Goal: Browse casually: Explore the website without a specific task or goal

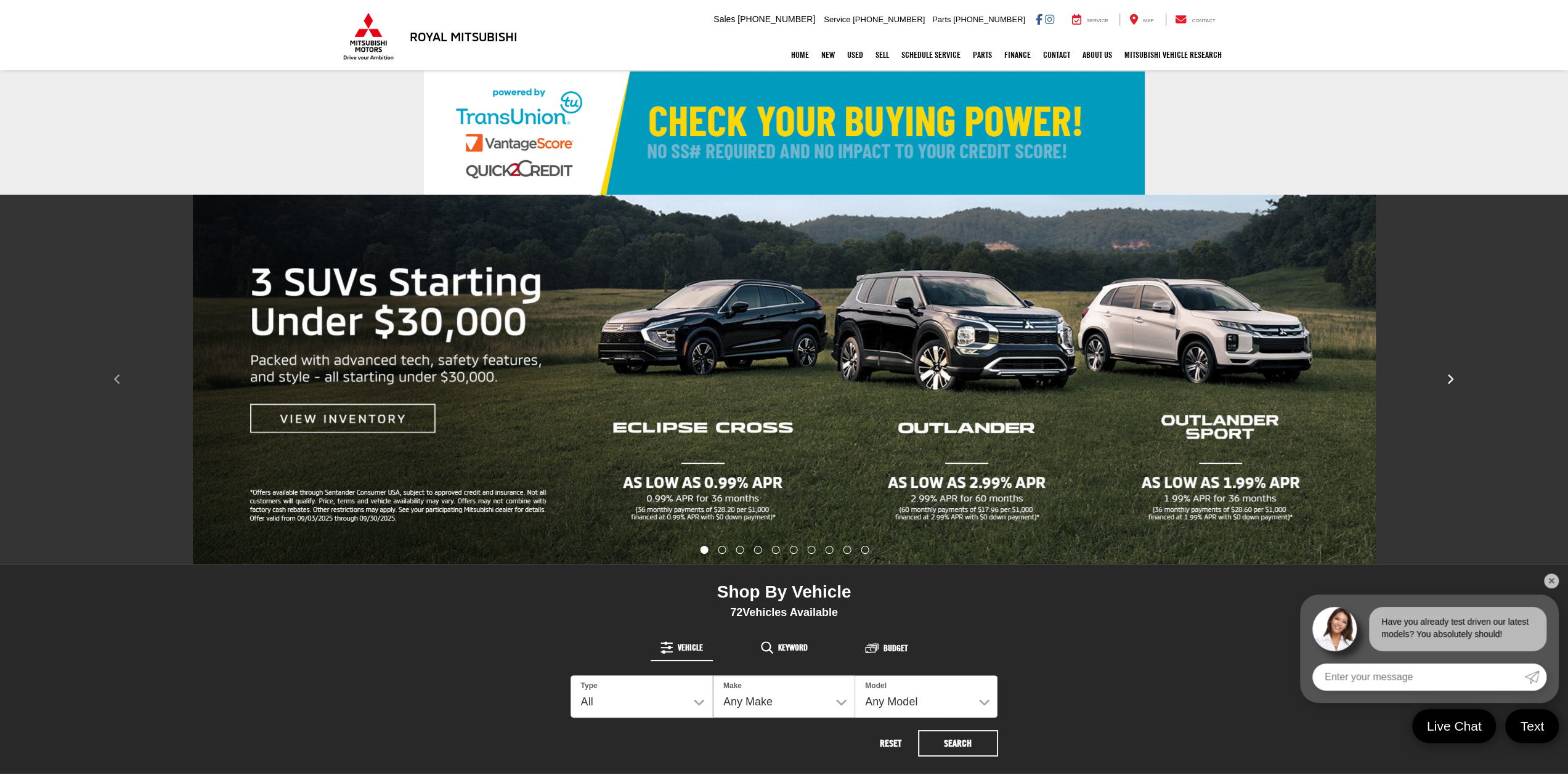
click at [1450, 378] on icon "Click to view next picture." at bounding box center [1450, 380] width 8 height 12
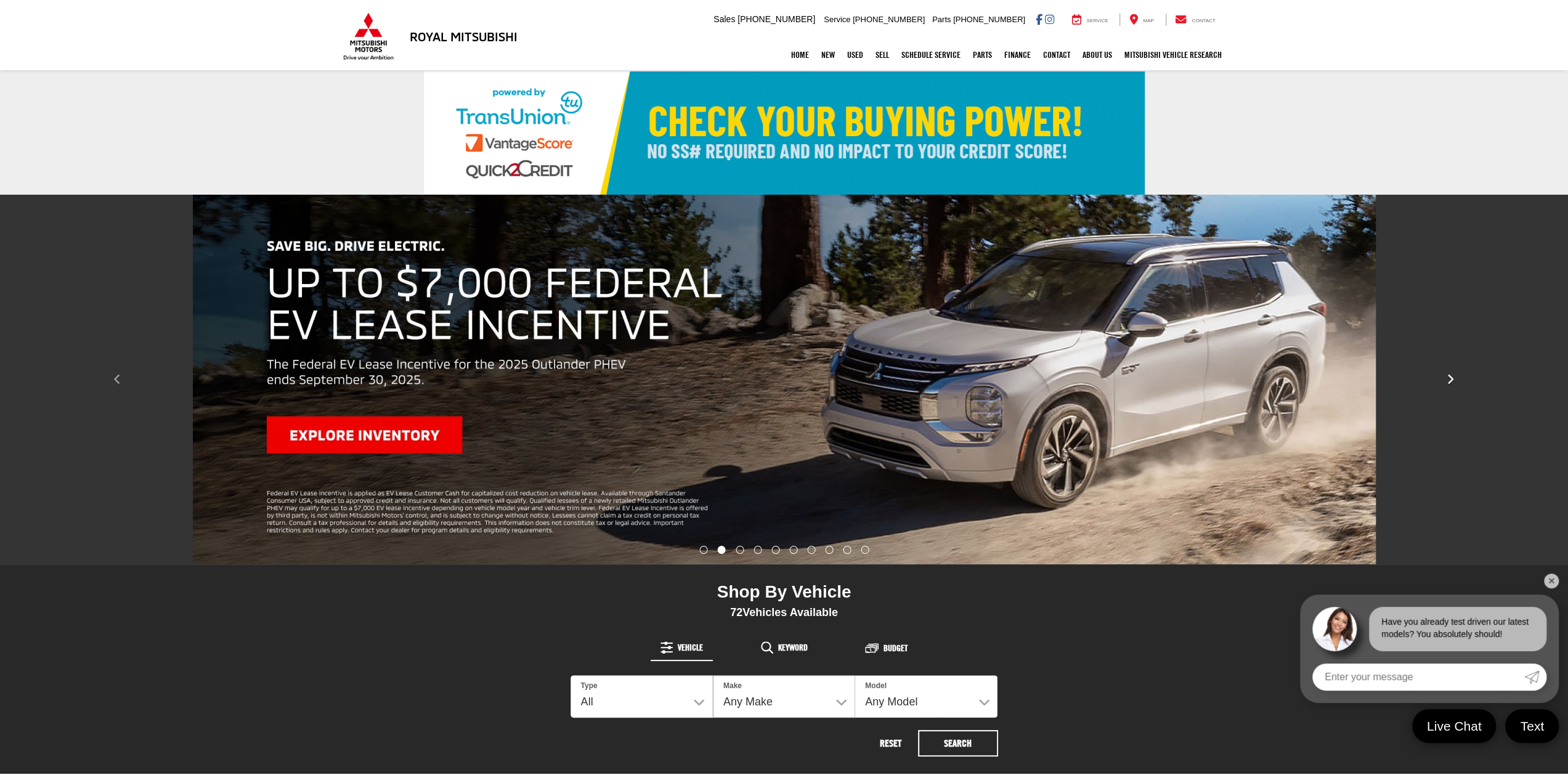
click at [1450, 378] on icon "Click to view next picture." at bounding box center [1450, 380] width 8 height 12
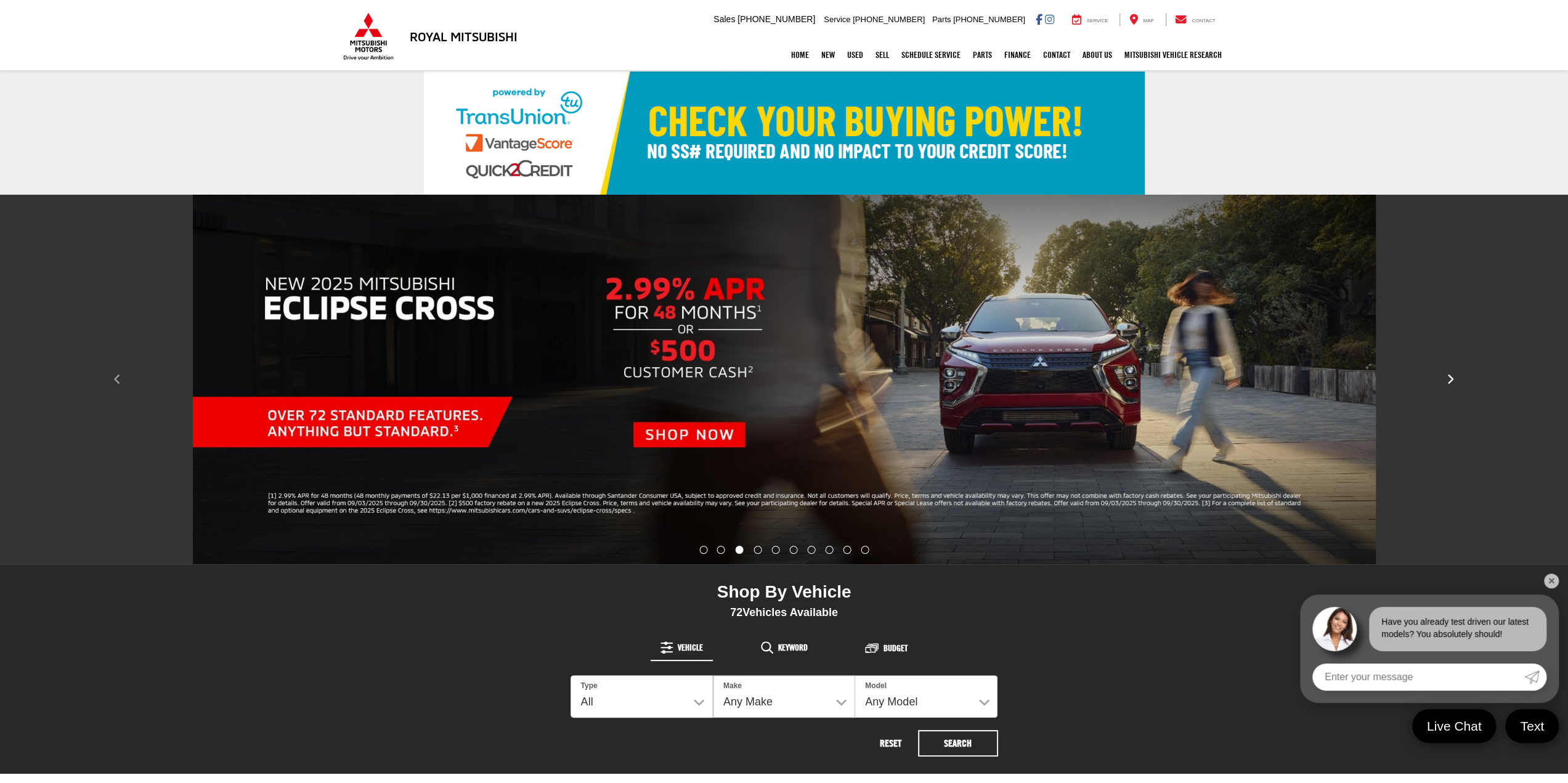
click at [1450, 378] on icon "Click to view next picture." at bounding box center [1450, 380] width 8 height 12
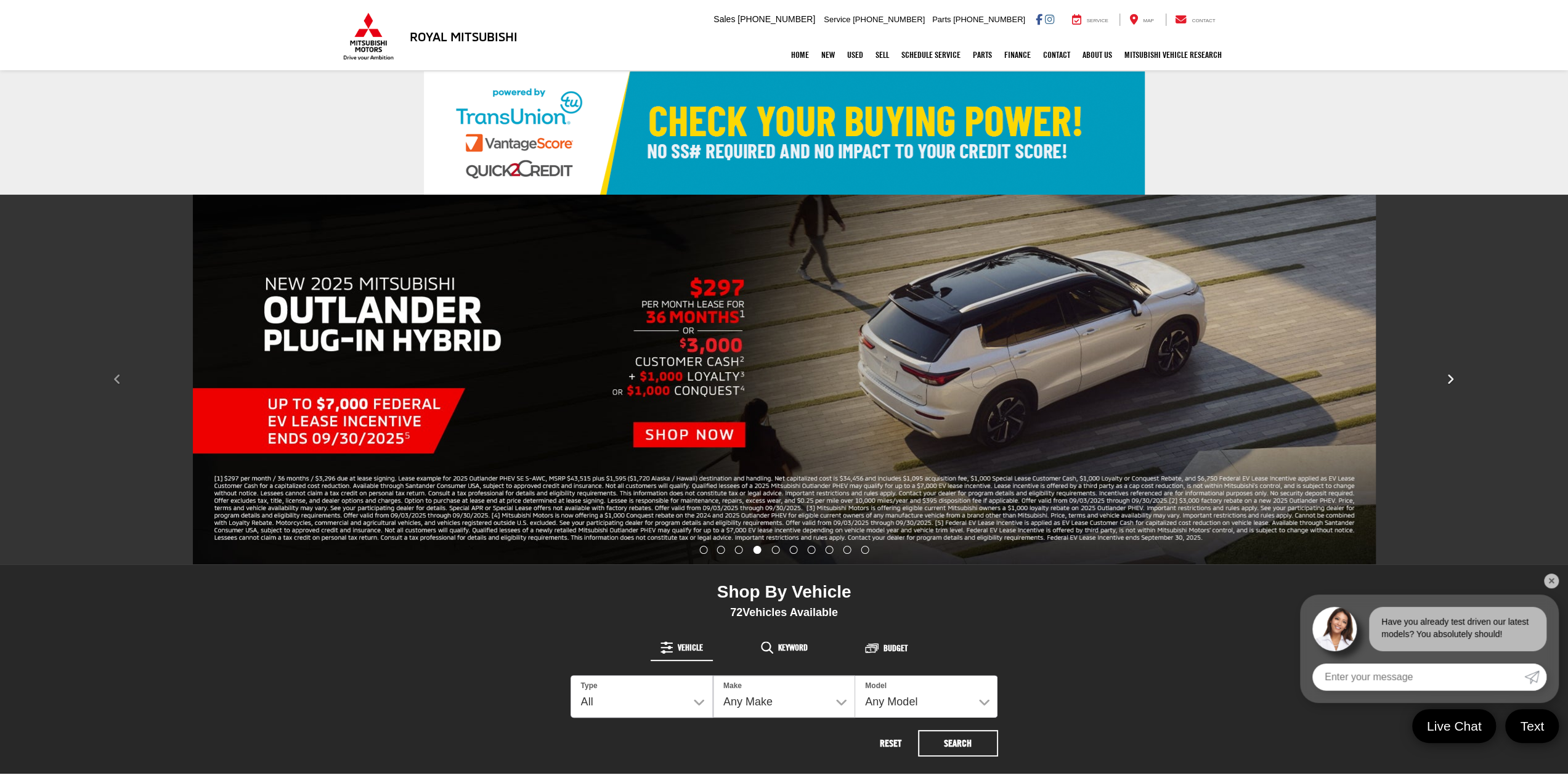
click at [1450, 378] on icon "Click to view next picture." at bounding box center [1450, 380] width 8 height 12
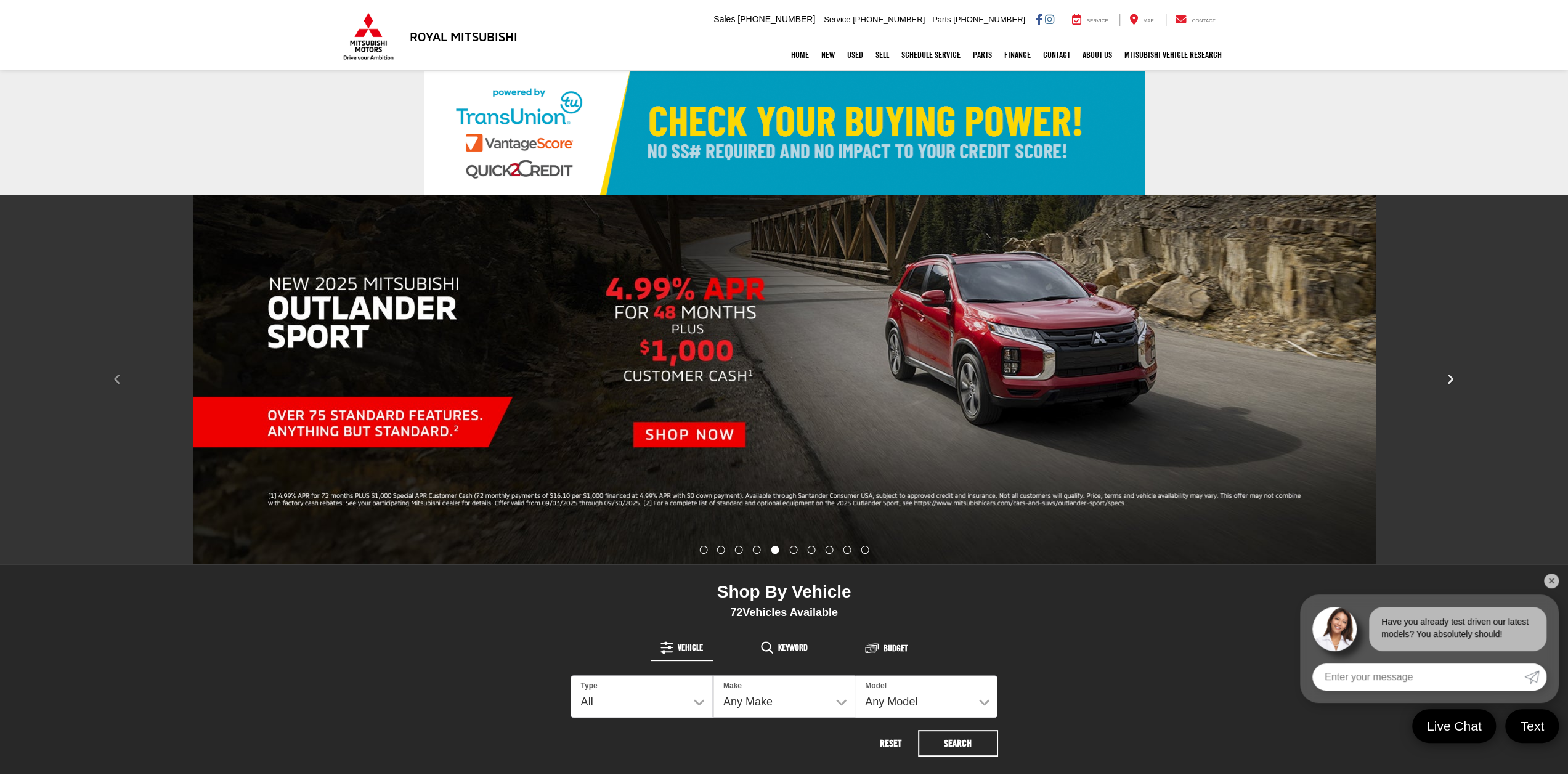
click at [1450, 378] on icon "Click to view next picture." at bounding box center [1450, 380] width 8 height 12
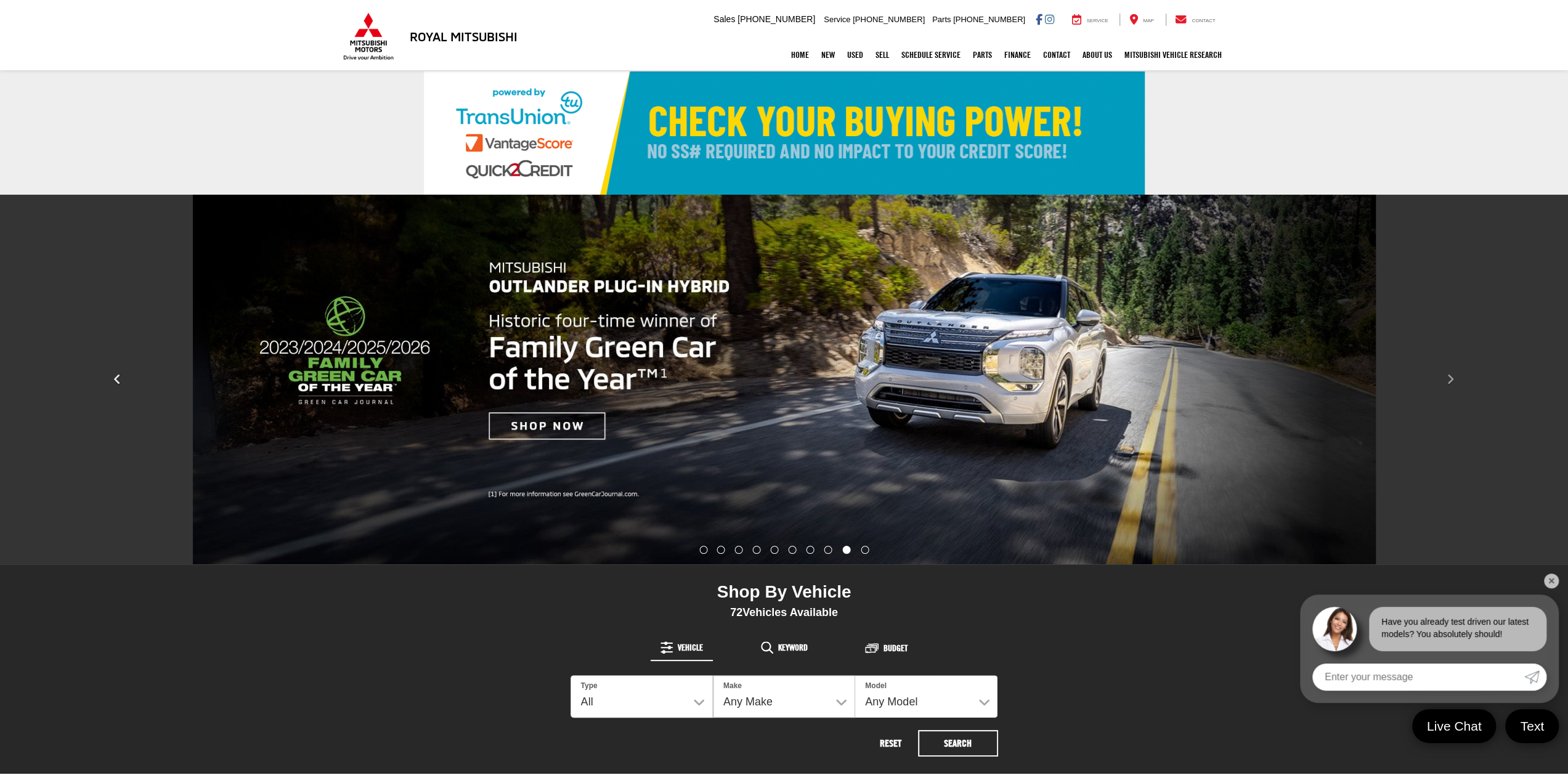
click at [130, 378] on button "Click to view previous picture." at bounding box center [118, 380] width 235 height 321
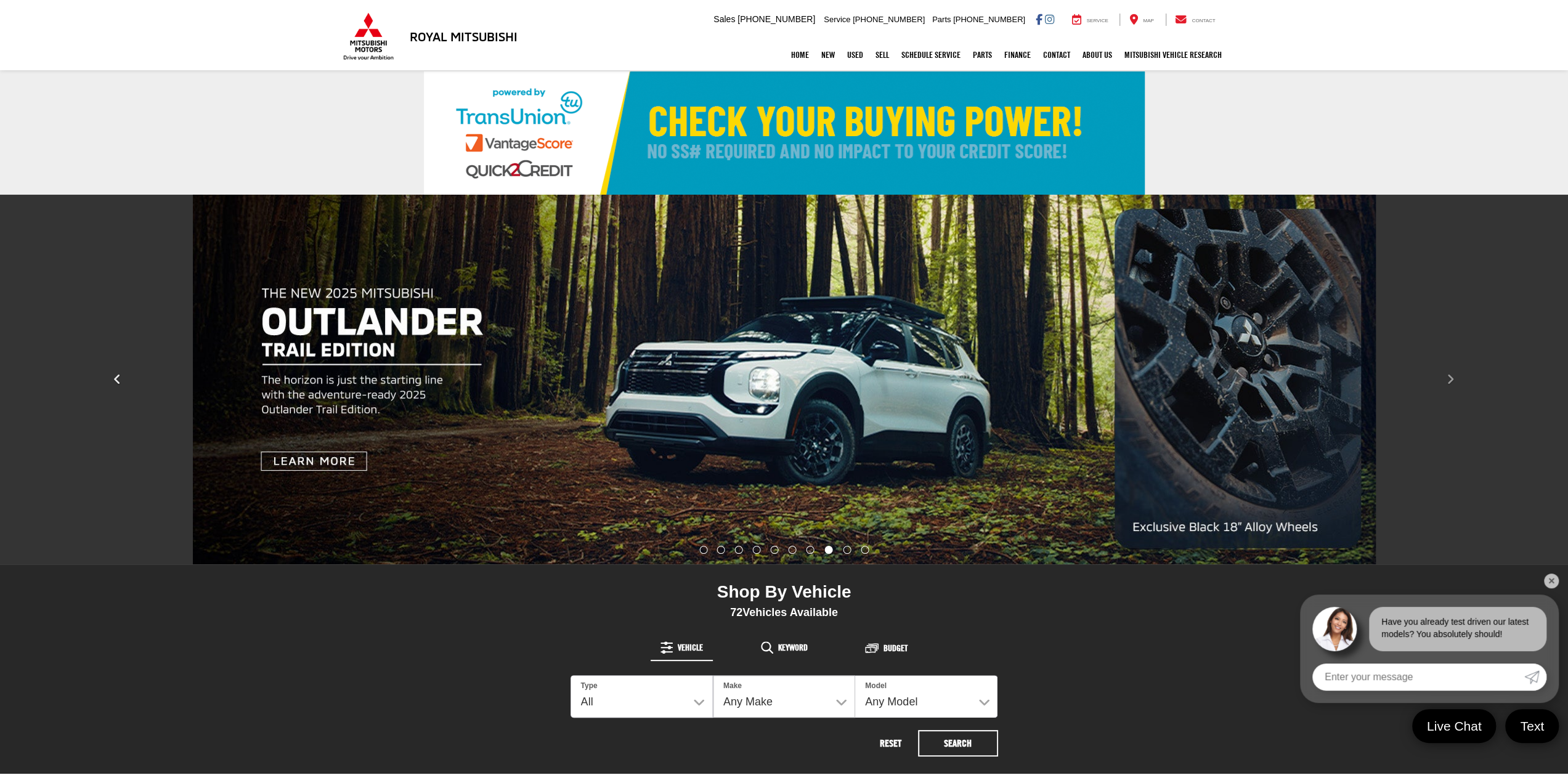
click at [130, 378] on button "Click to view previous picture." at bounding box center [118, 380] width 235 height 321
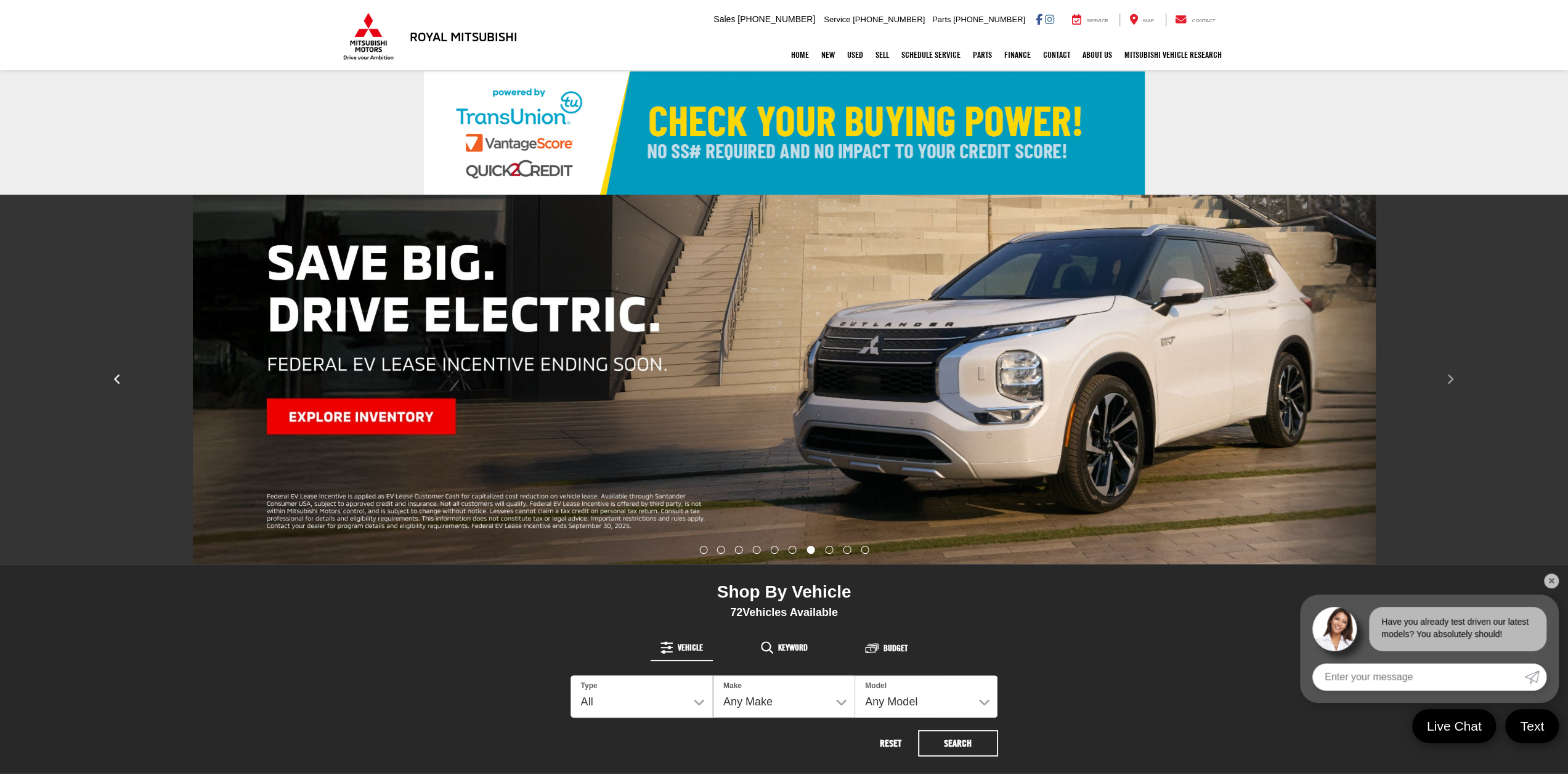
click at [121, 386] on button "Click to view previous picture." at bounding box center [118, 380] width 235 height 321
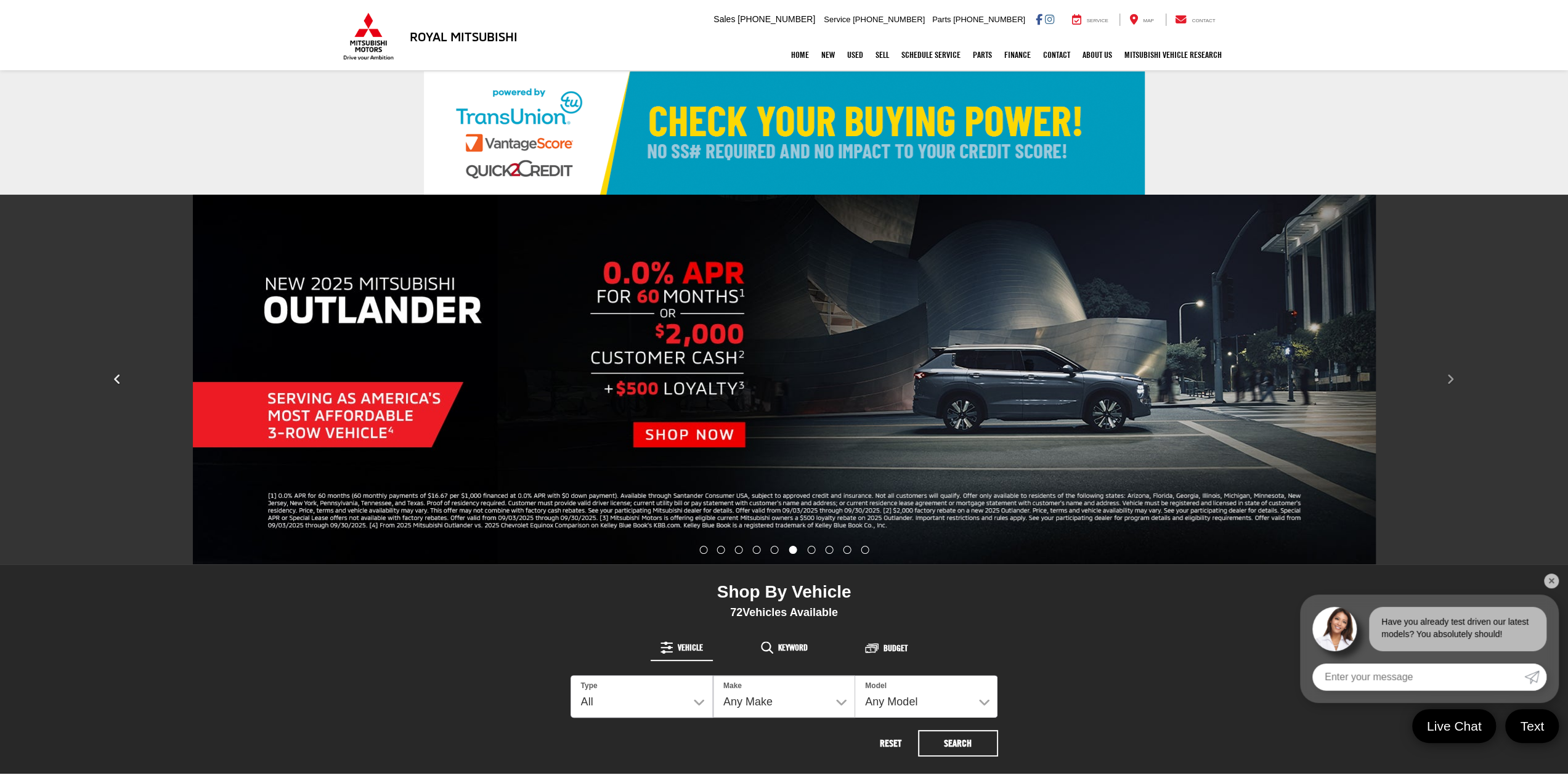
click at [109, 380] on button "Click to view previous picture." at bounding box center [118, 380] width 235 height 321
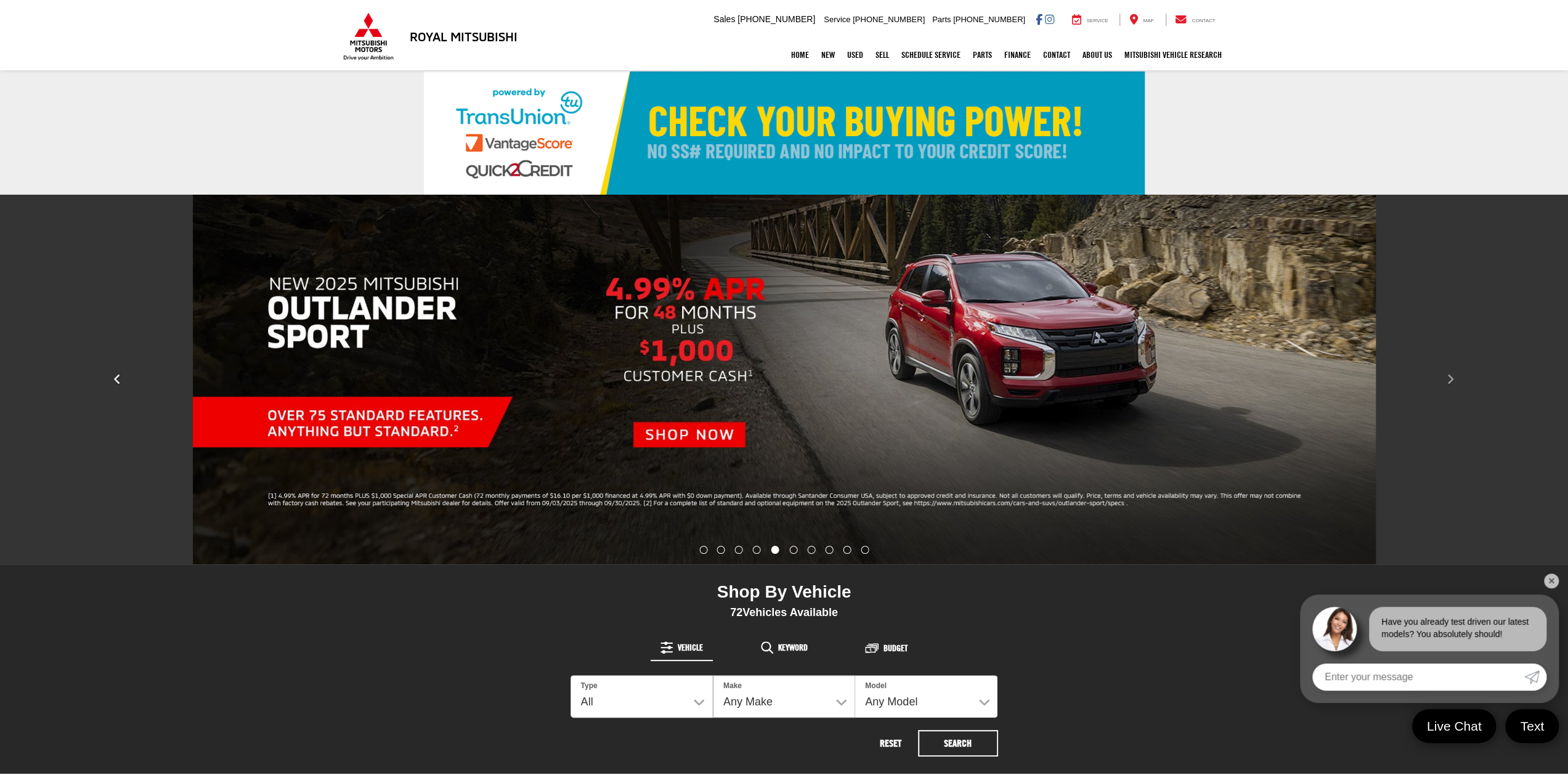
click at [109, 380] on button "Click to view previous picture." at bounding box center [118, 380] width 235 height 321
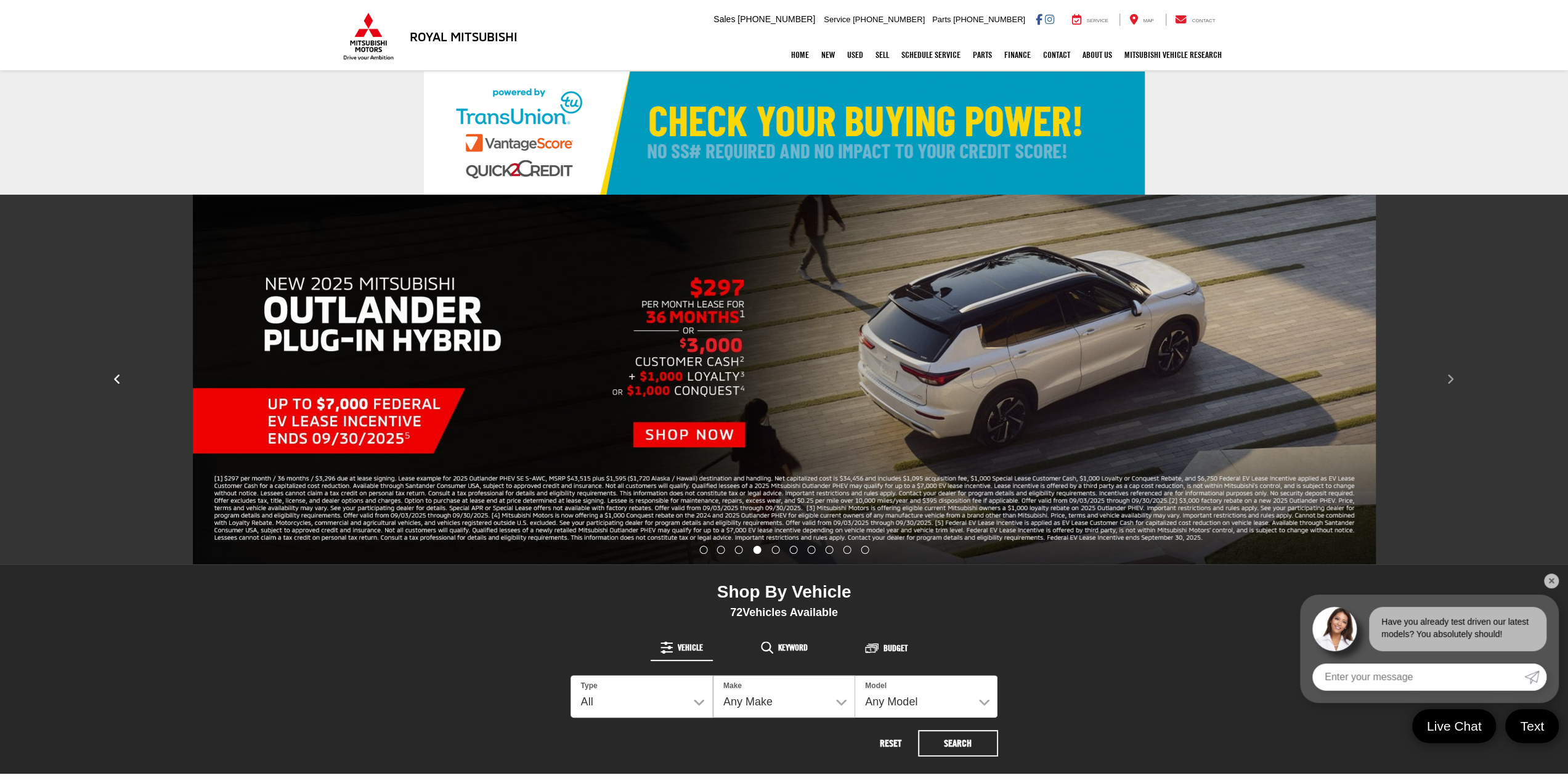
click at [120, 378] on icon "Click to view previous picture." at bounding box center [117, 380] width 8 height 12
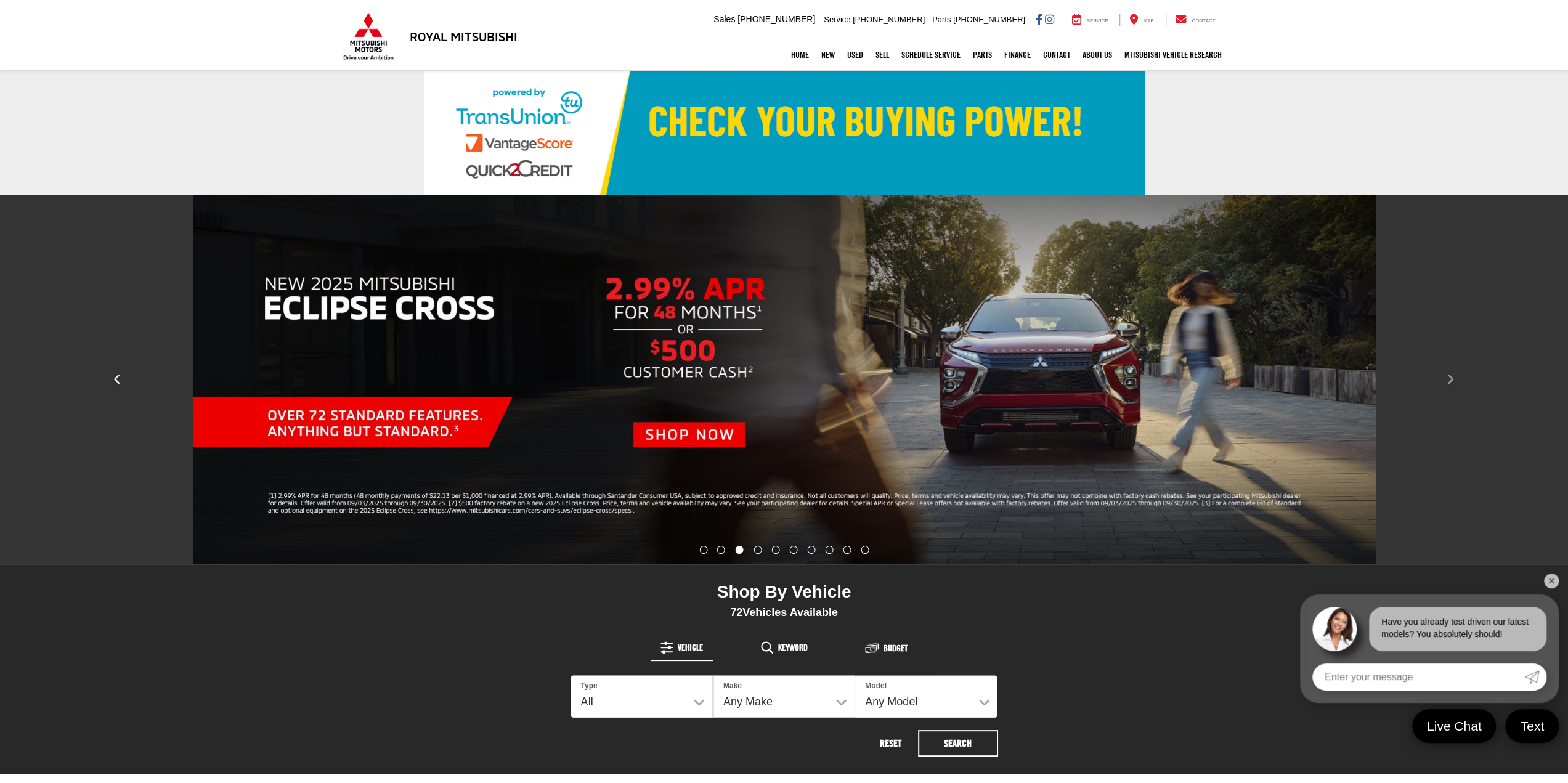
click at [120, 378] on icon "Click to view previous picture." at bounding box center [117, 380] width 8 height 12
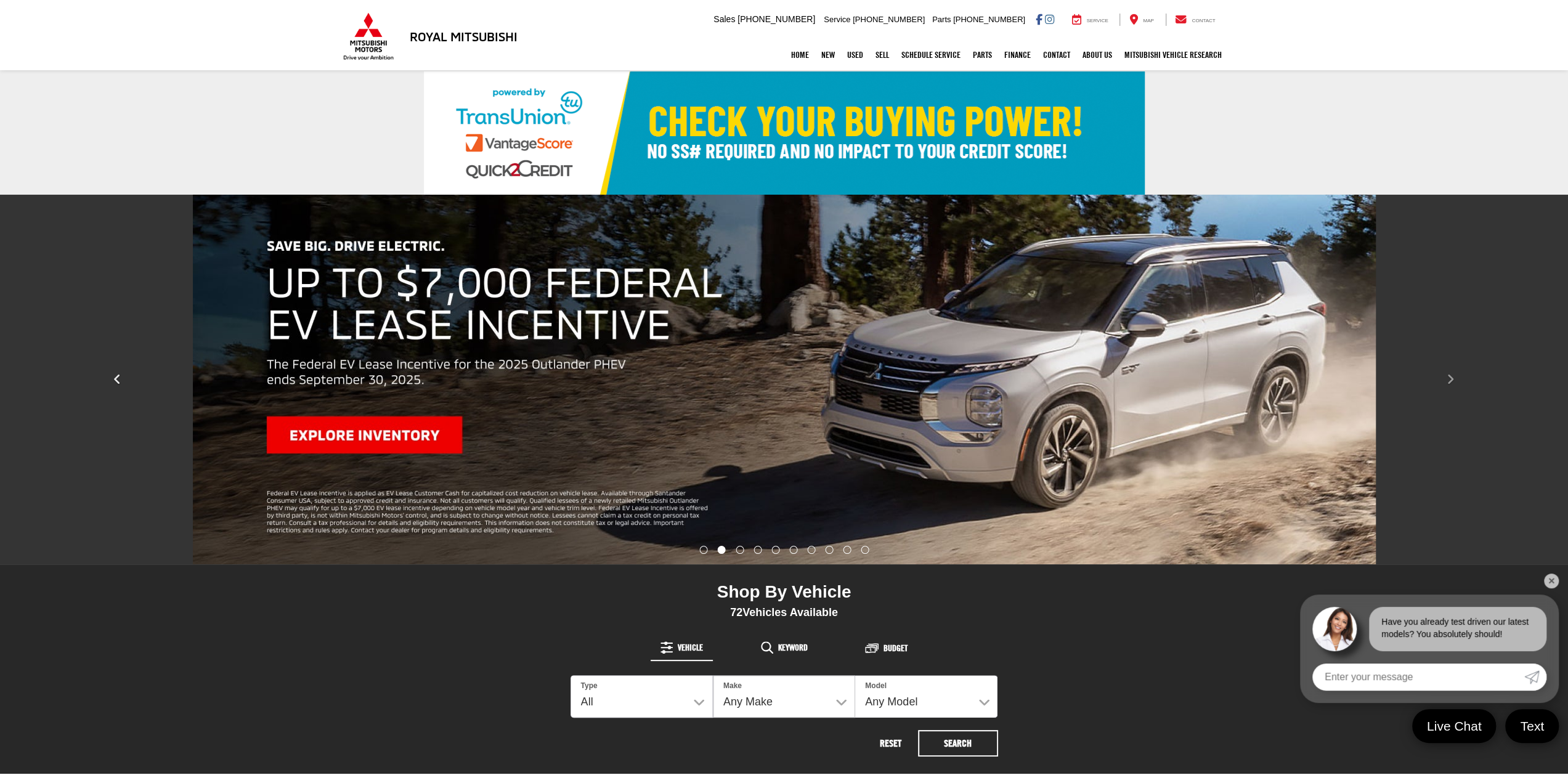
click at [120, 378] on icon "Click to view previous picture." at bounding box center [117, 380] width 8 height 12
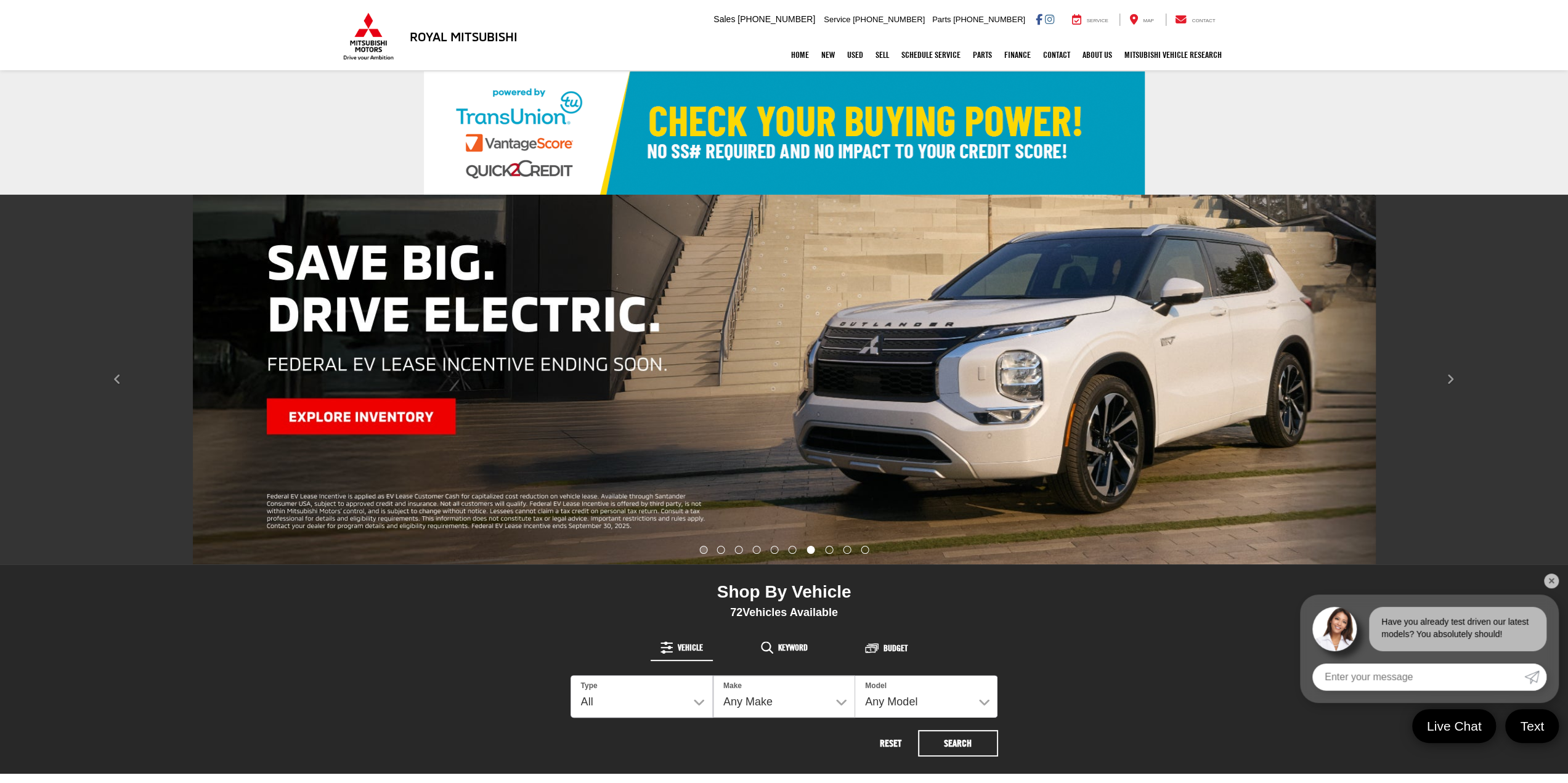
click at [703, 550] on li "Go to slide number 1." at bounding box center [703, 550] width 8 height 8
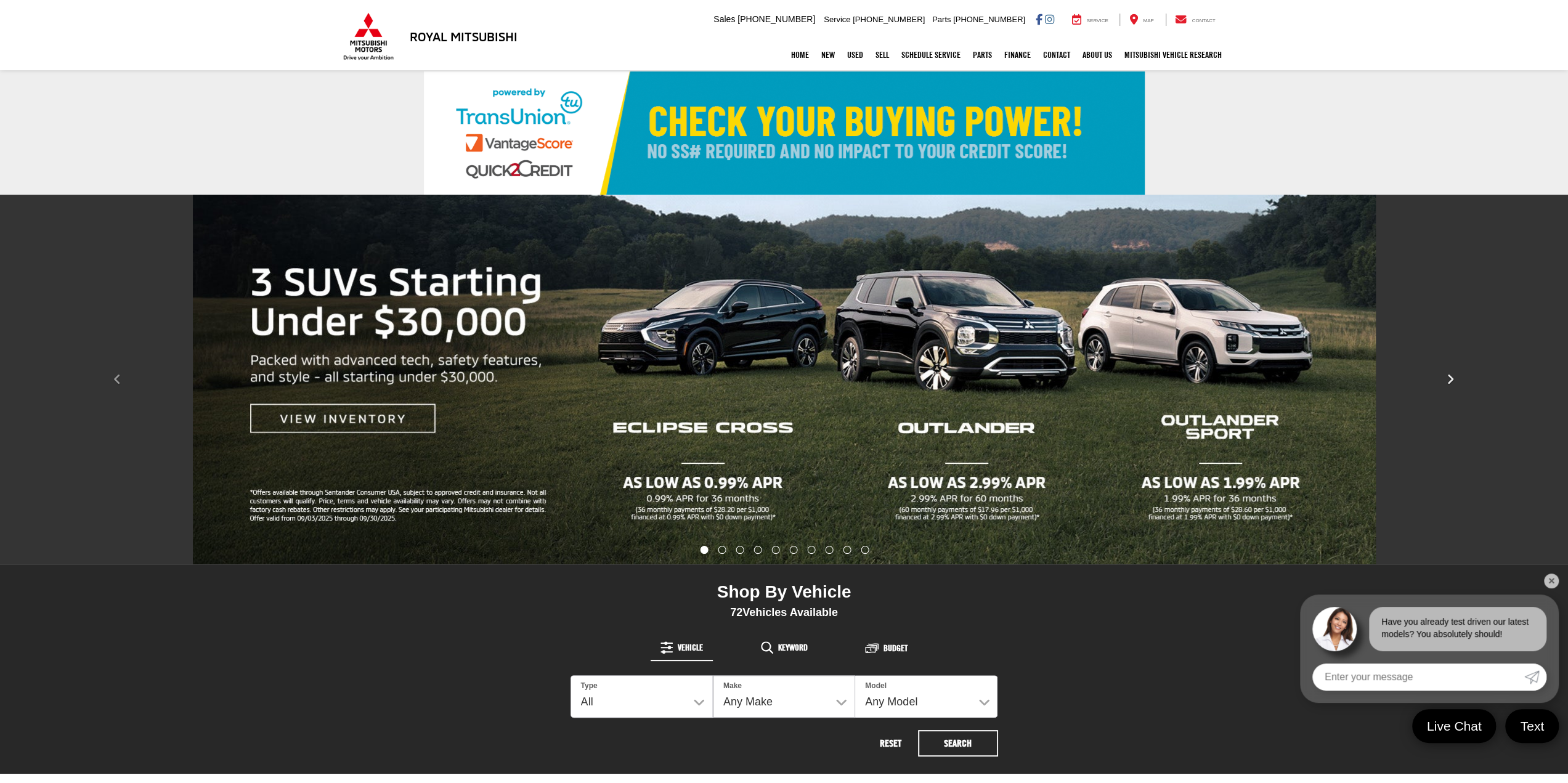
click at [1450, 378] on icon "Click to view next picture." at bounding box center [1450, 380] width 8 height 12
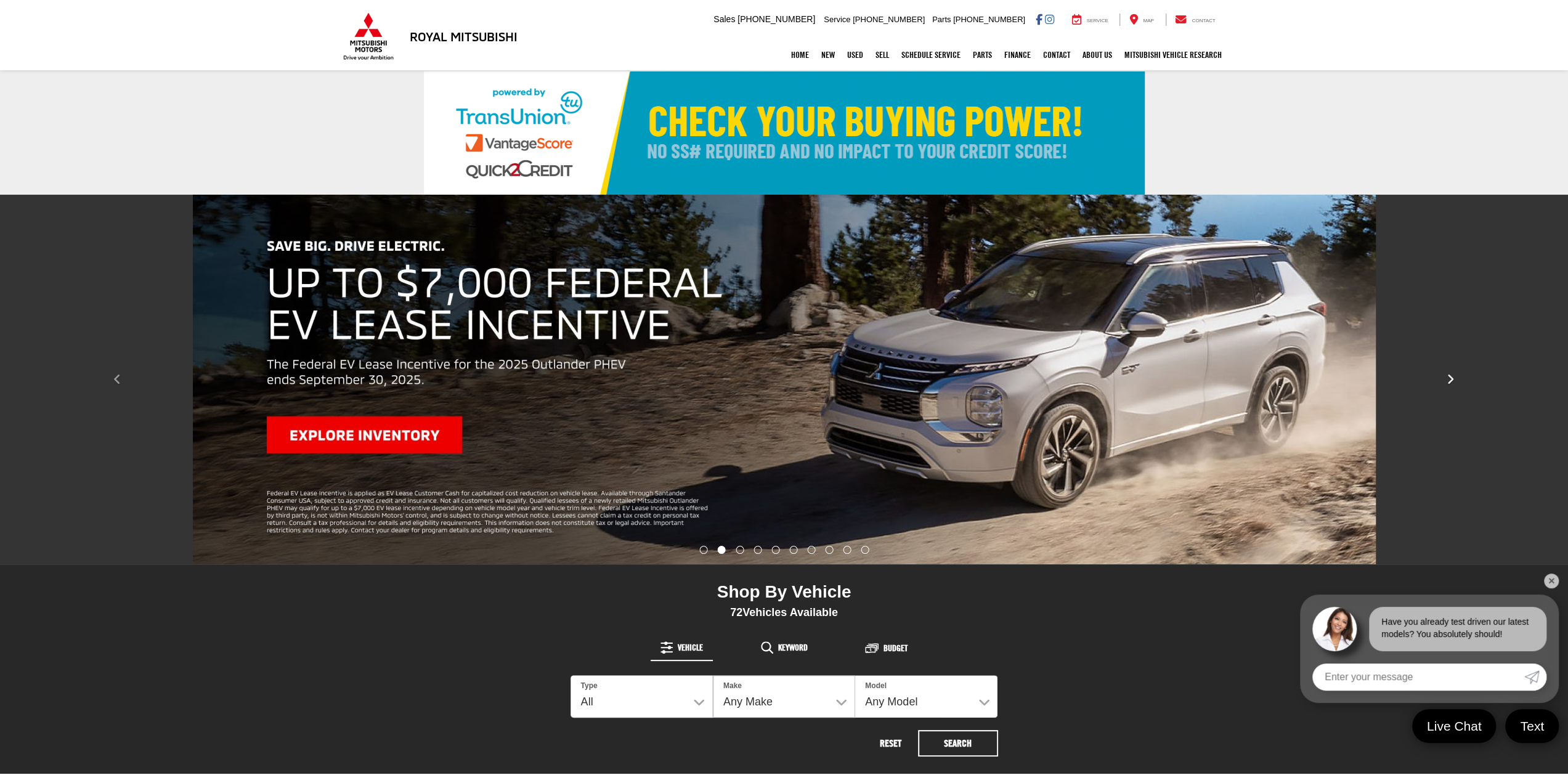
click at [1450, 378] on icon "Click to view next picture." at bounding box center [1450, 380] width 8 height 12
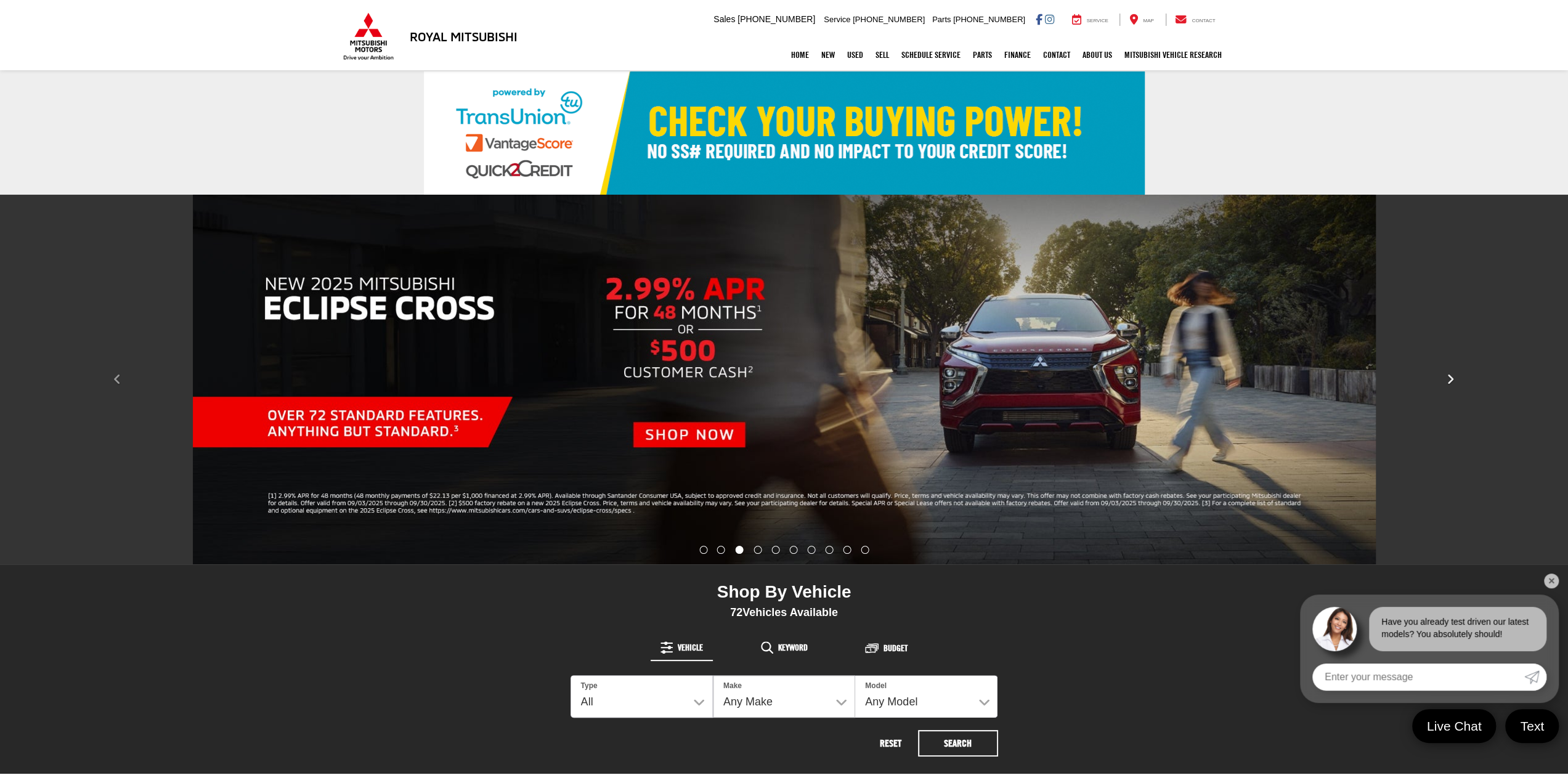
click at [1450, 378] on icon "Click to view next picture." at bounding box center [1450, 380] width 8 height 12
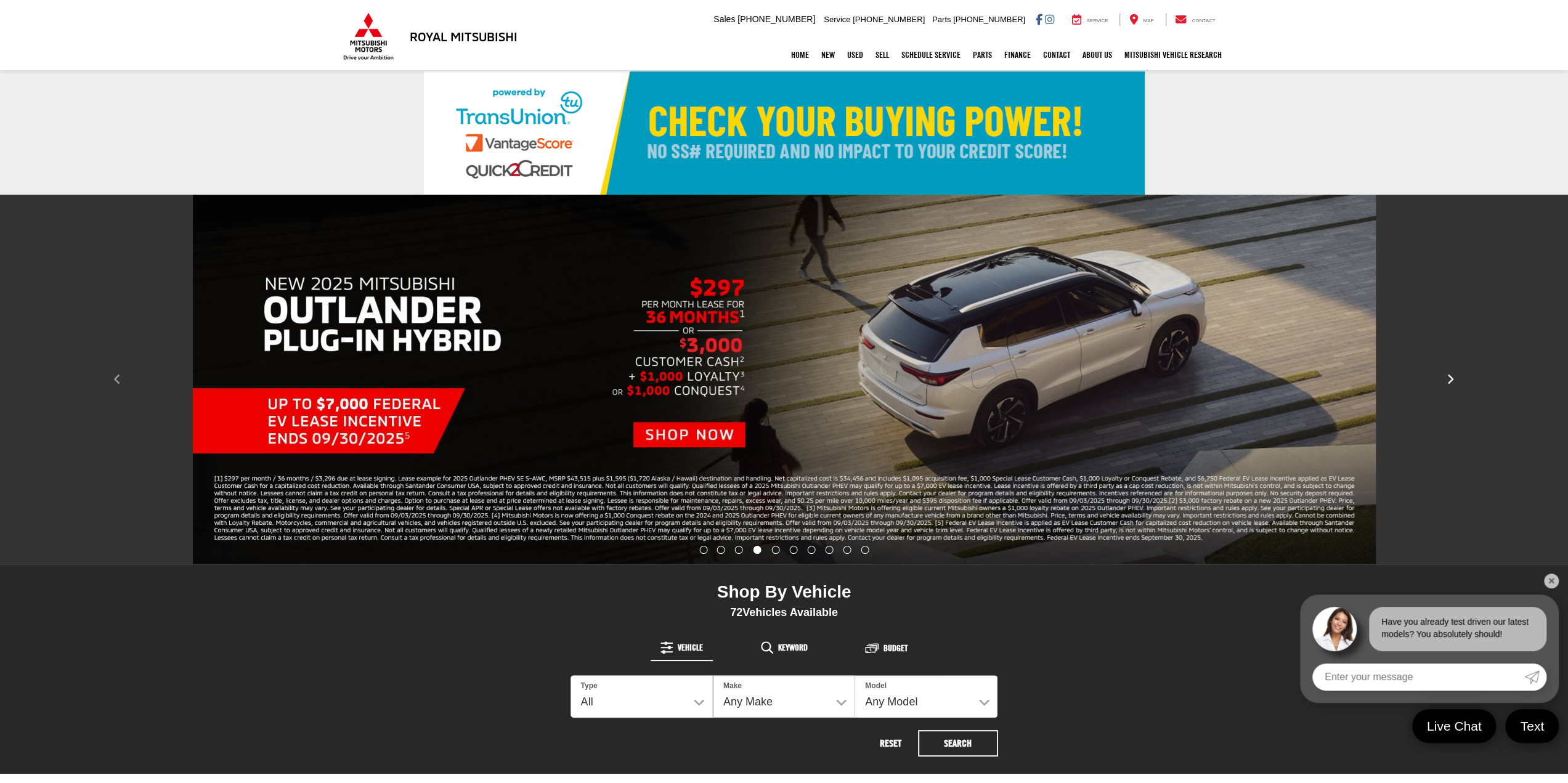
click at [1450, 378] on icon "Click to view next picture." at bounding box center [1450, 380] width 8 height 12
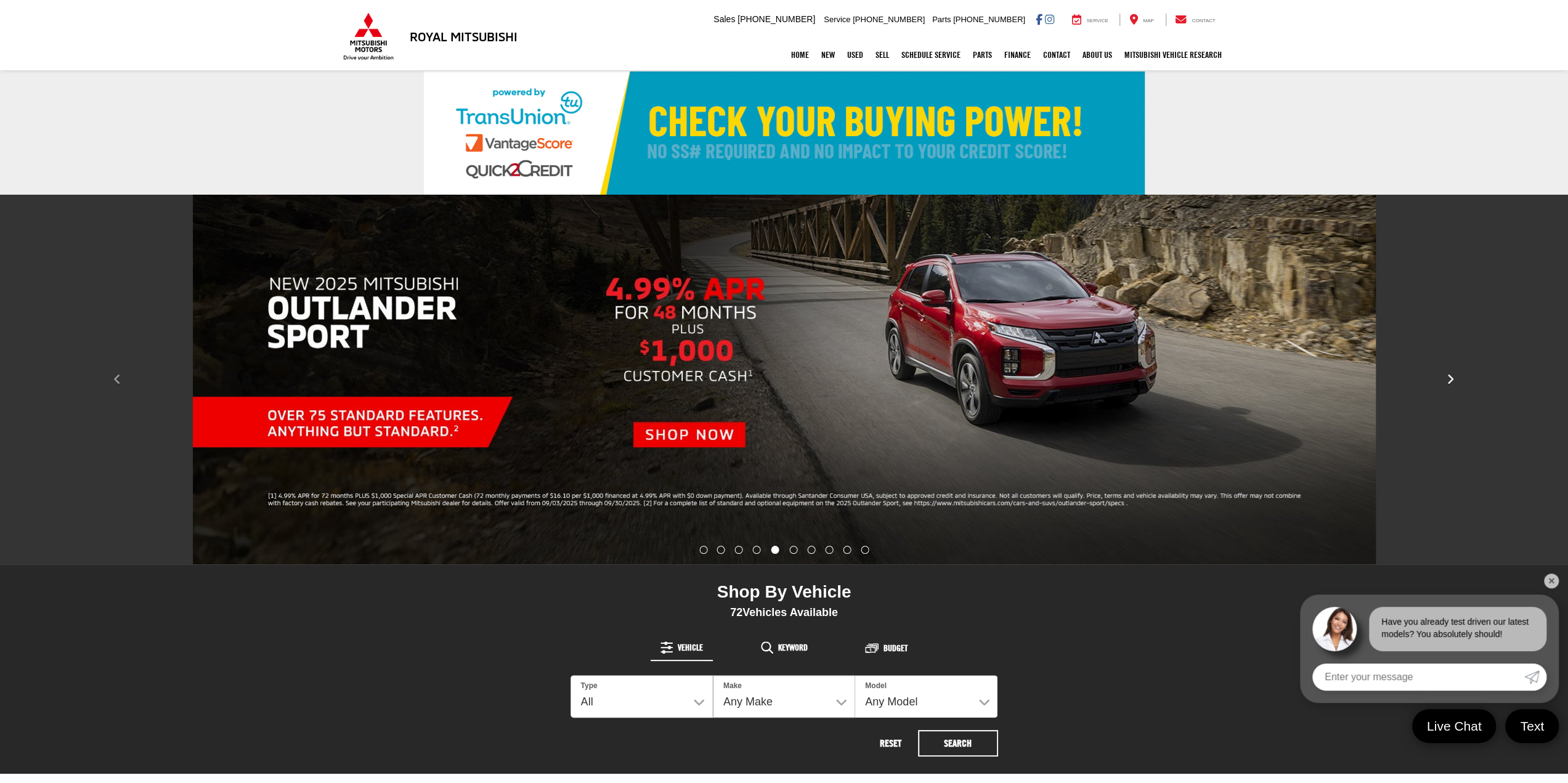
click at [1450, 378] on icon "Click to view next picture." at bounding box center [1450, 380] width 8 height 12
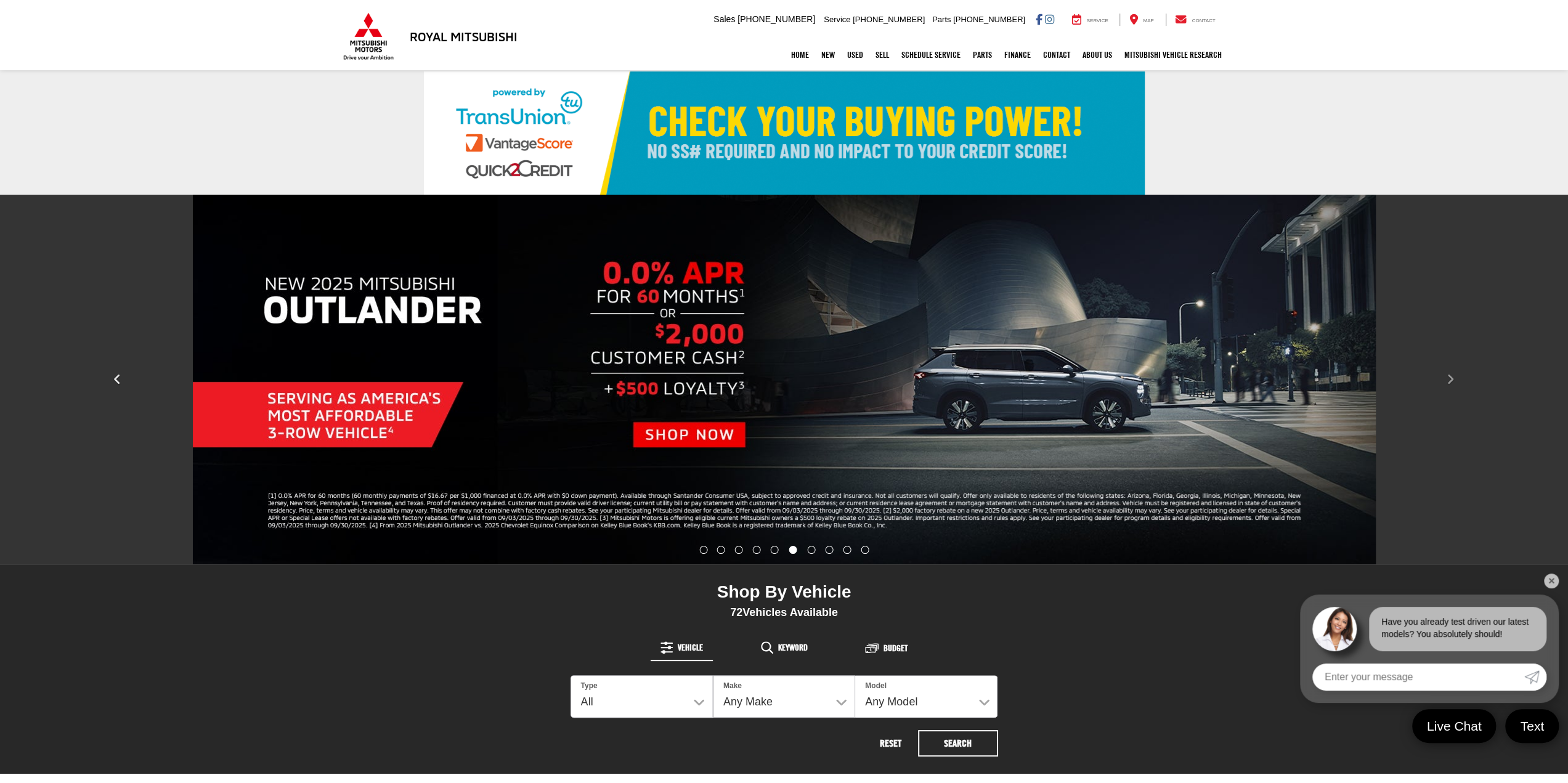
click at [113, 378] on icon "Click to view previous picture." at bounding box center [117, 380] width 8 height 12
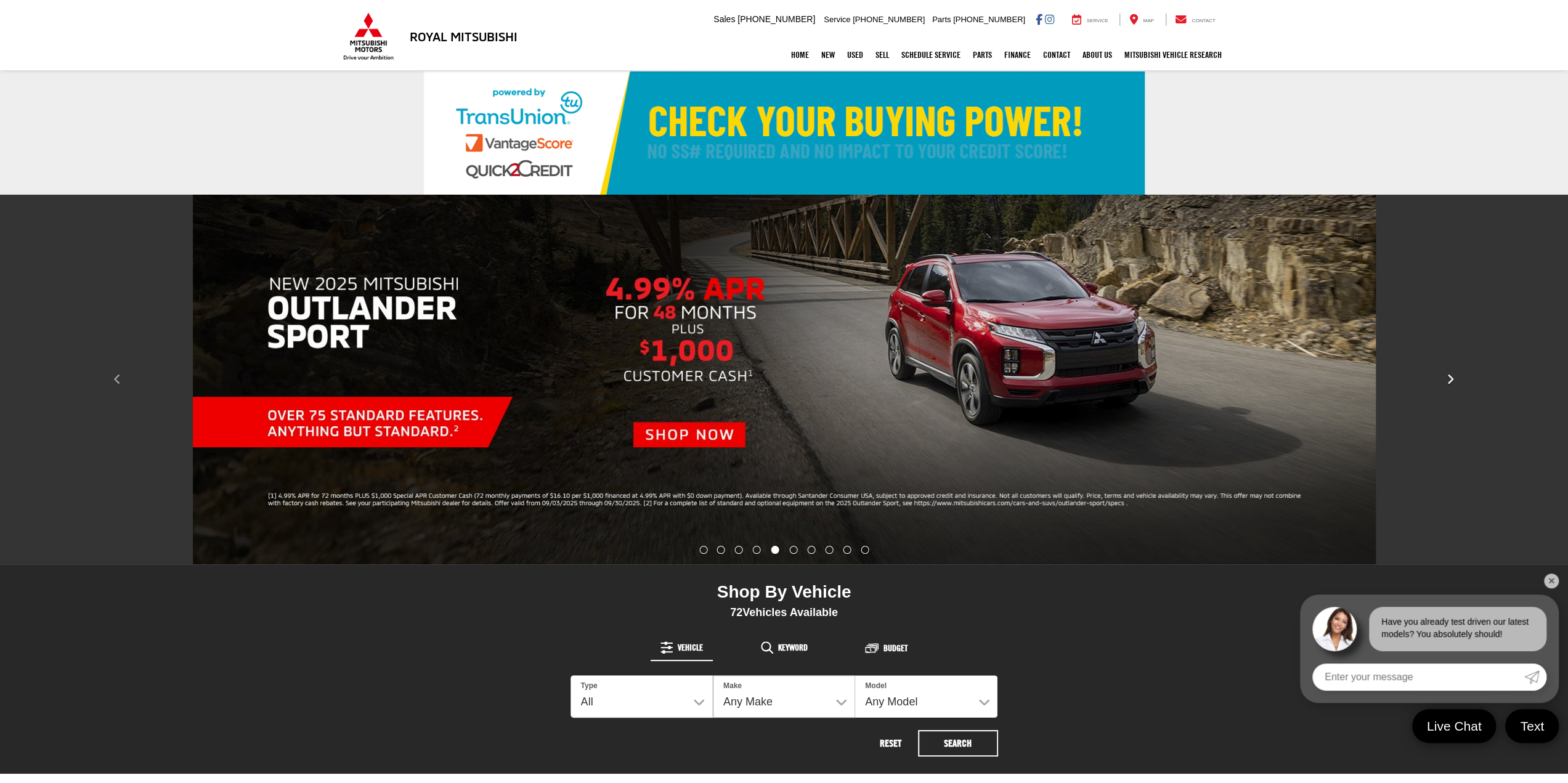
click at [1447, 377] on icon "Click to view next picture." at bounding box center [1450, 380] width 8 height 12
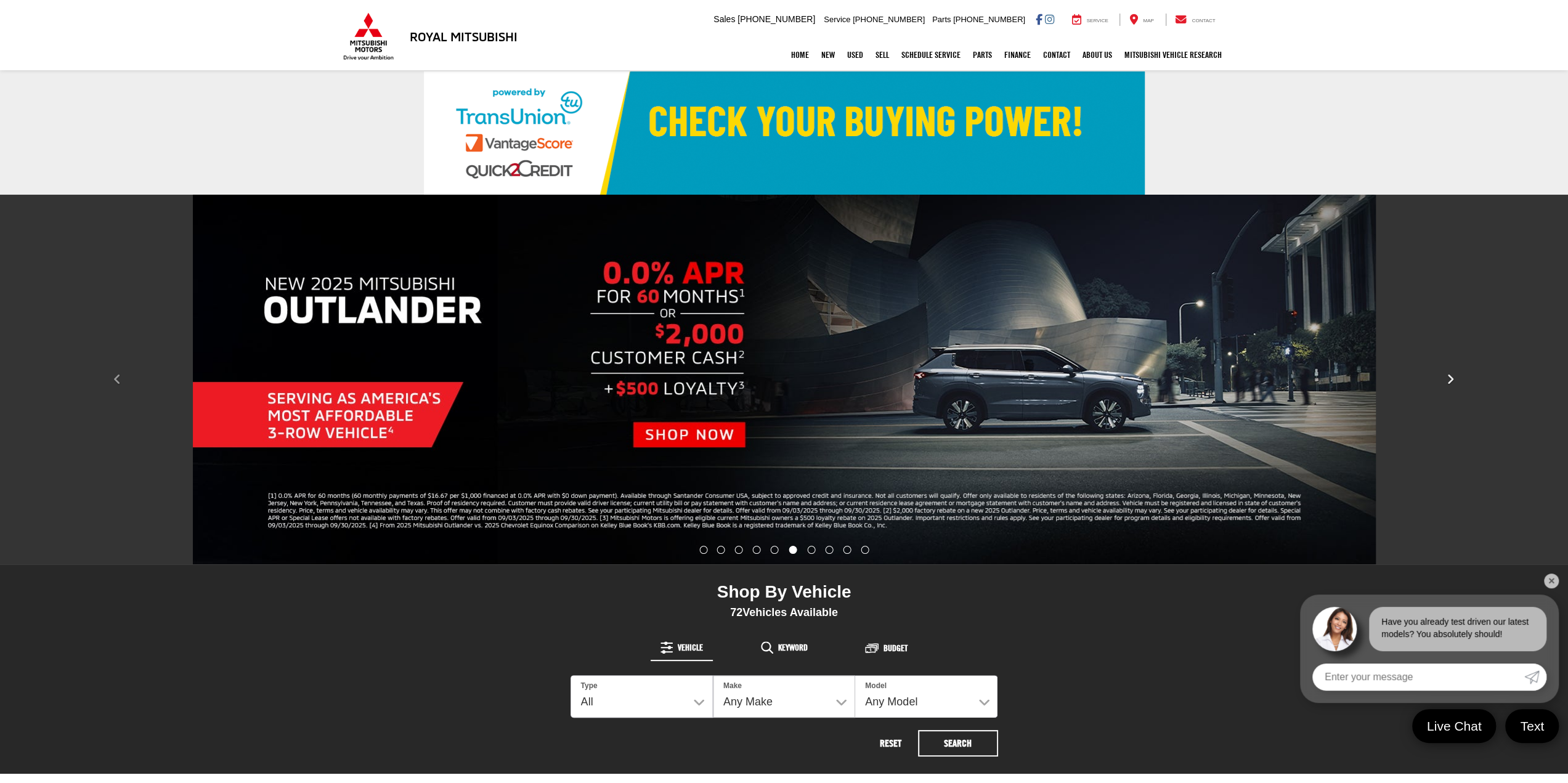
click at [1450, 377] on icon "Click to view next picture." at bounding box center [1450, 380] width 8 height 12
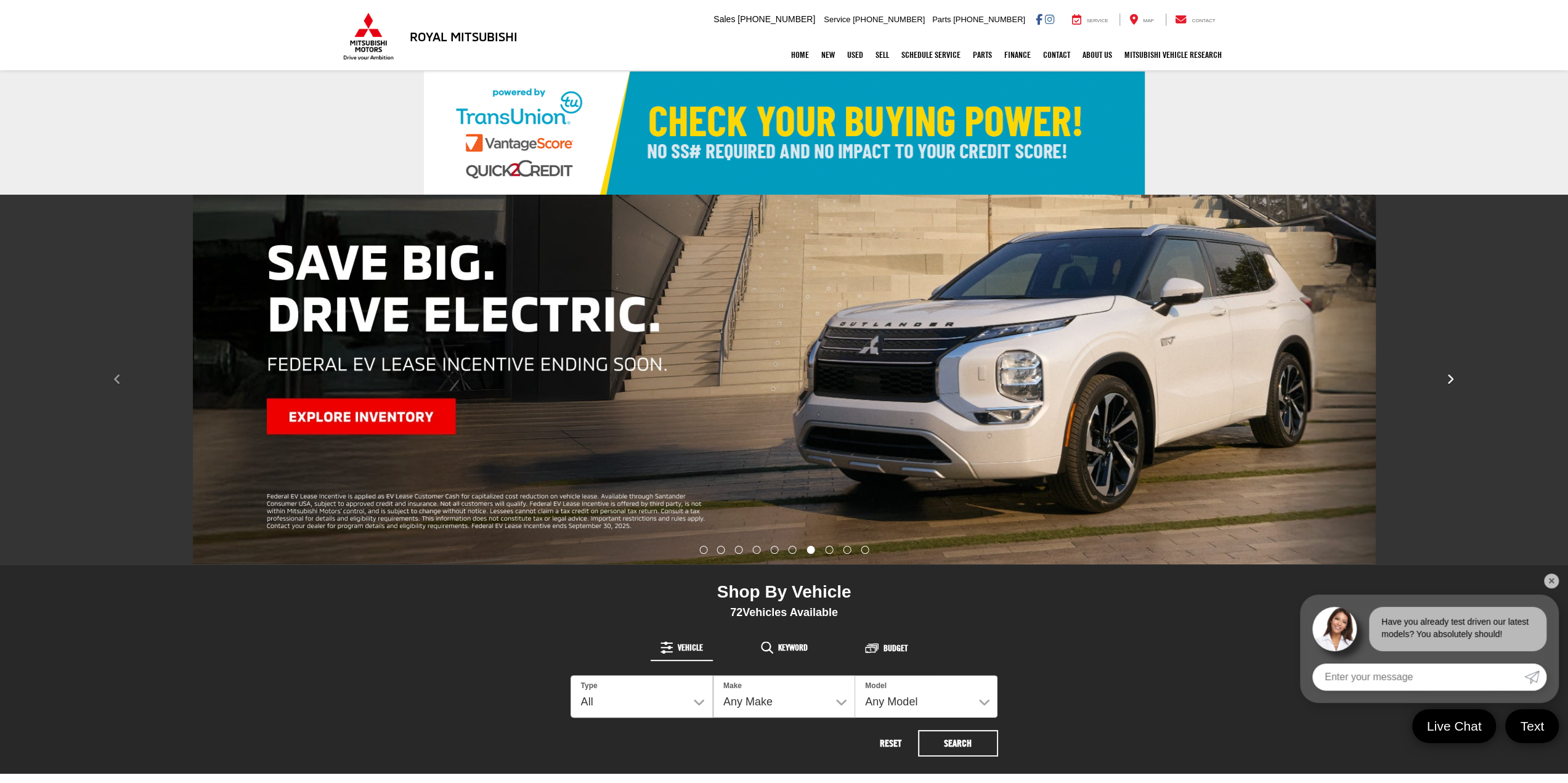
click at [1450, 377] on icon "Click to view next picture." at bounding box center [1450, 380] width 8 height 12
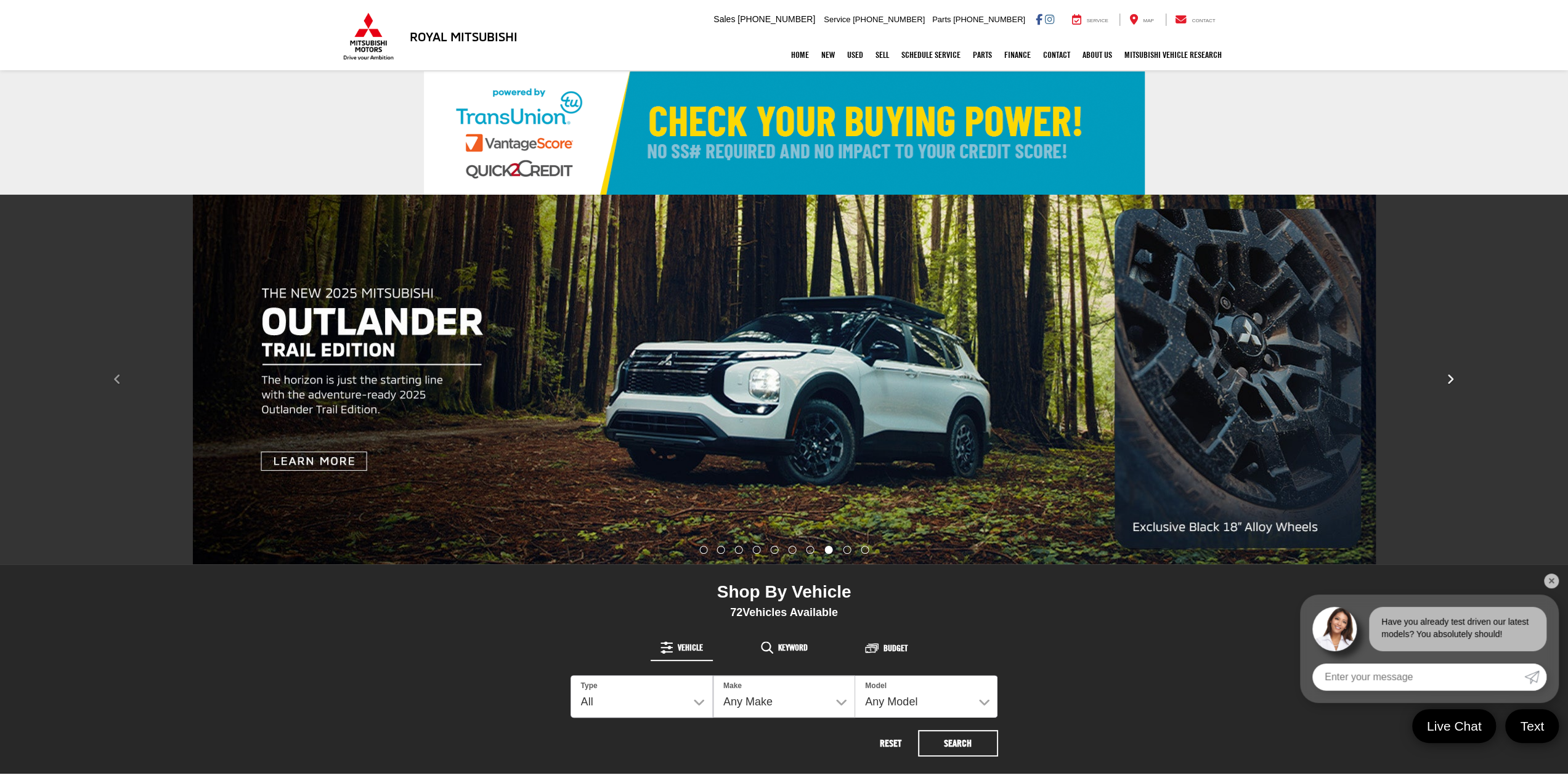
click at [1450, 377] on icon "Click to view next picture." at bounding box center [1450, 380] width 8 height 12
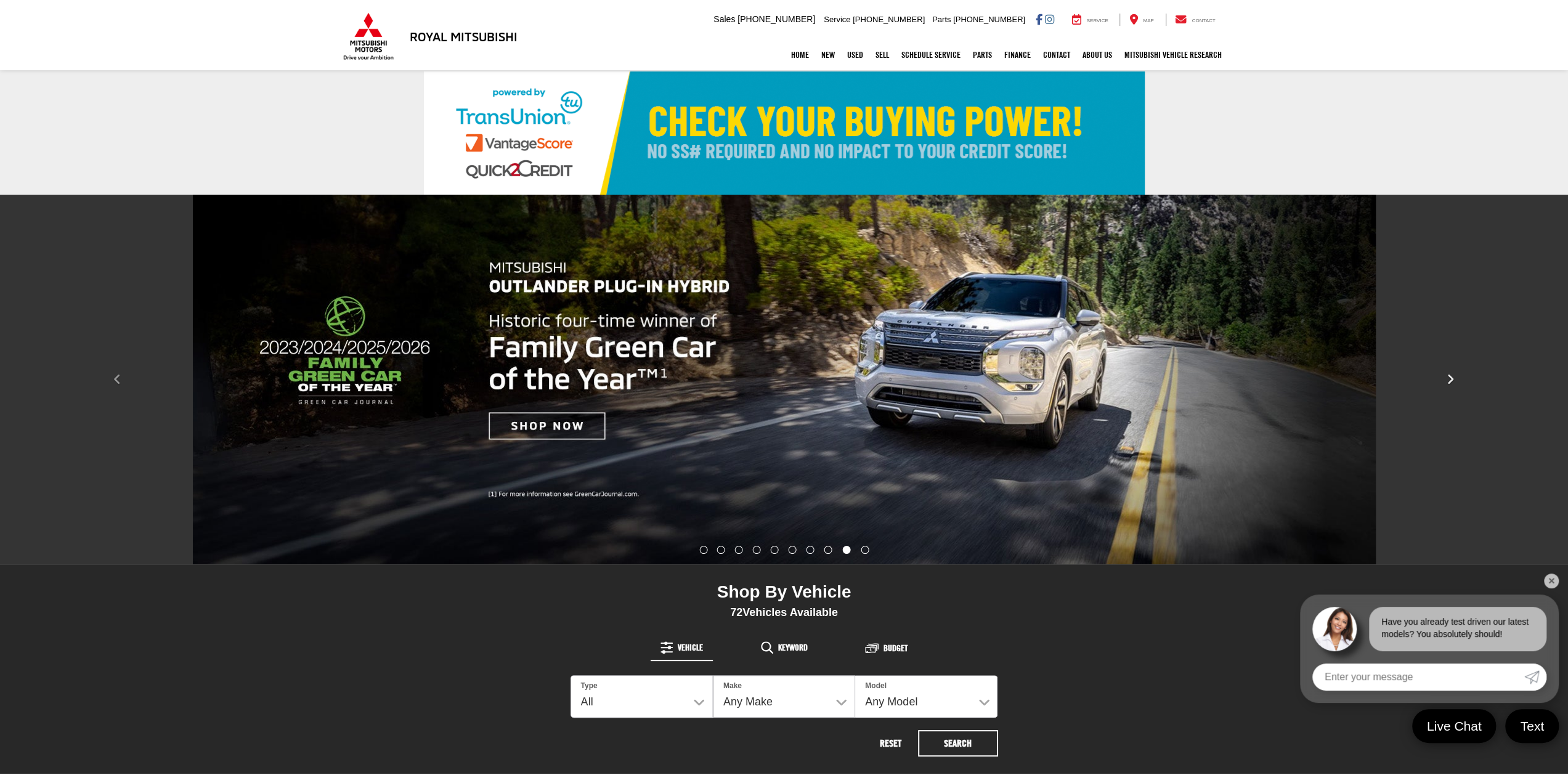
click at [1450, 377] on icon "Click to view next picture." at bounding box center [1450, 380] width 8 height 12
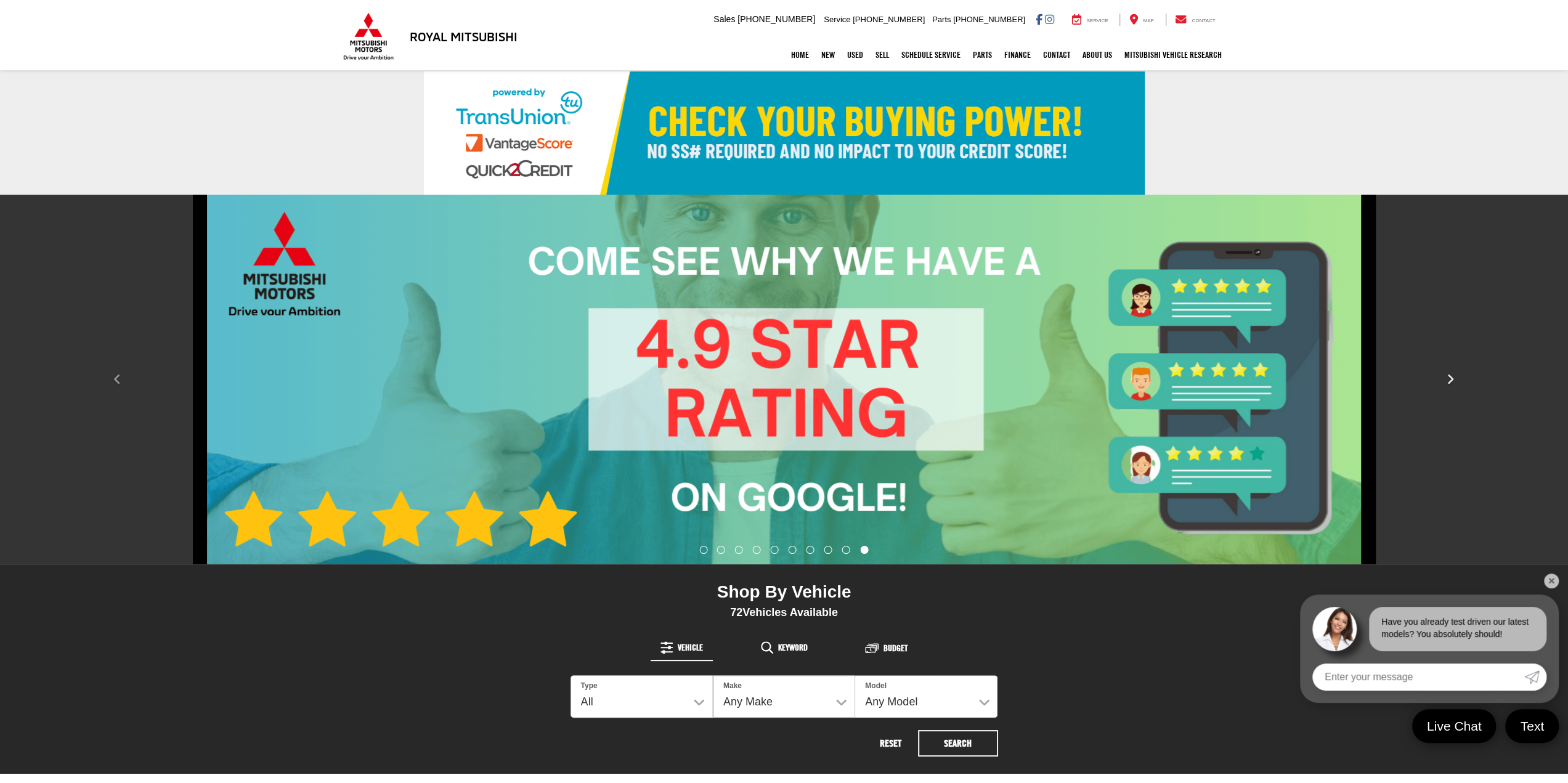
click at [1450, 377] on icon "Click to view next picture." at bounding box center [1450, 380] width 8 height 12
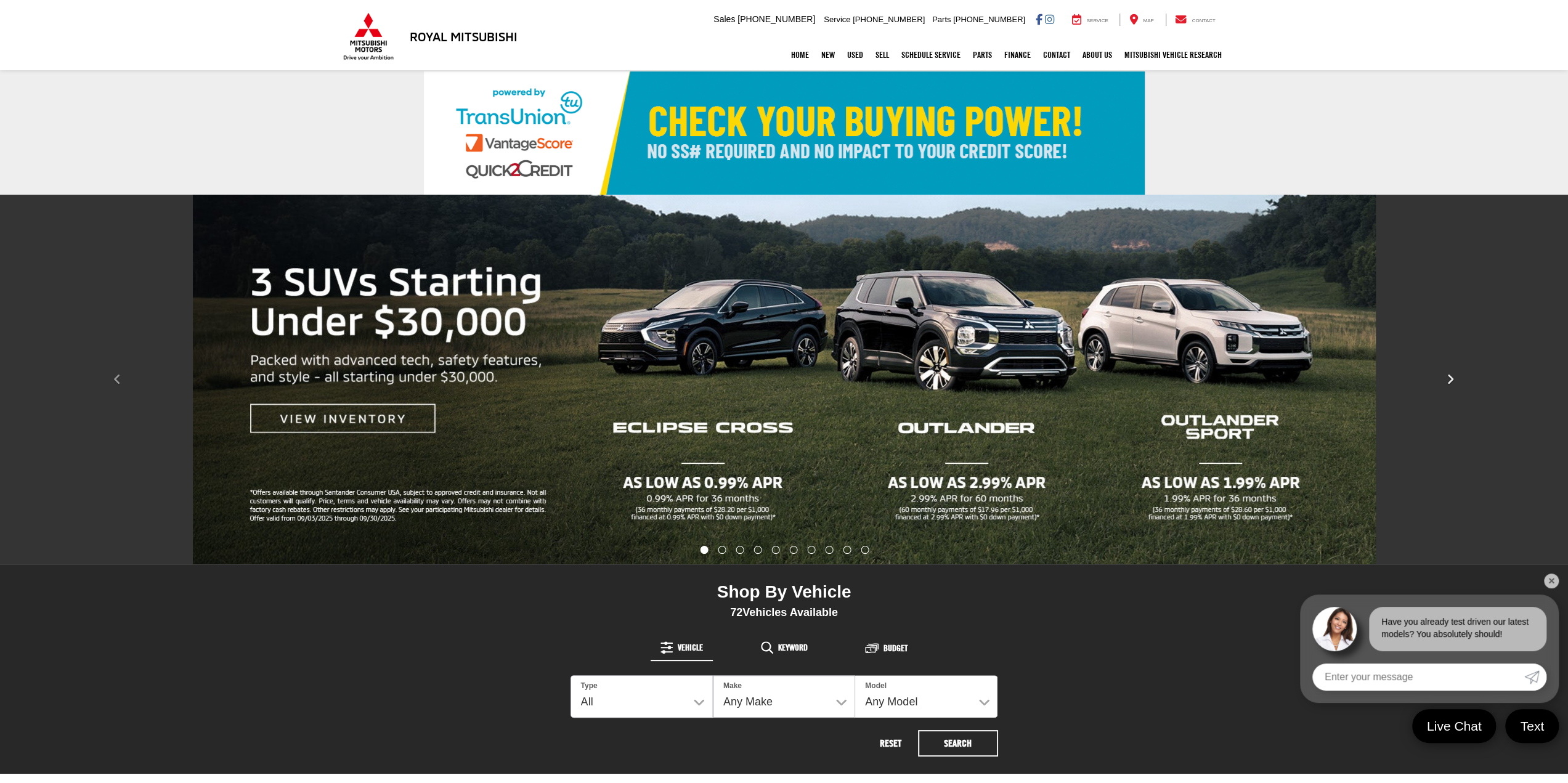
click at [1450, 377] on icon "Click to view next picture." at bounding box center [1450, 380] width 8 height 12
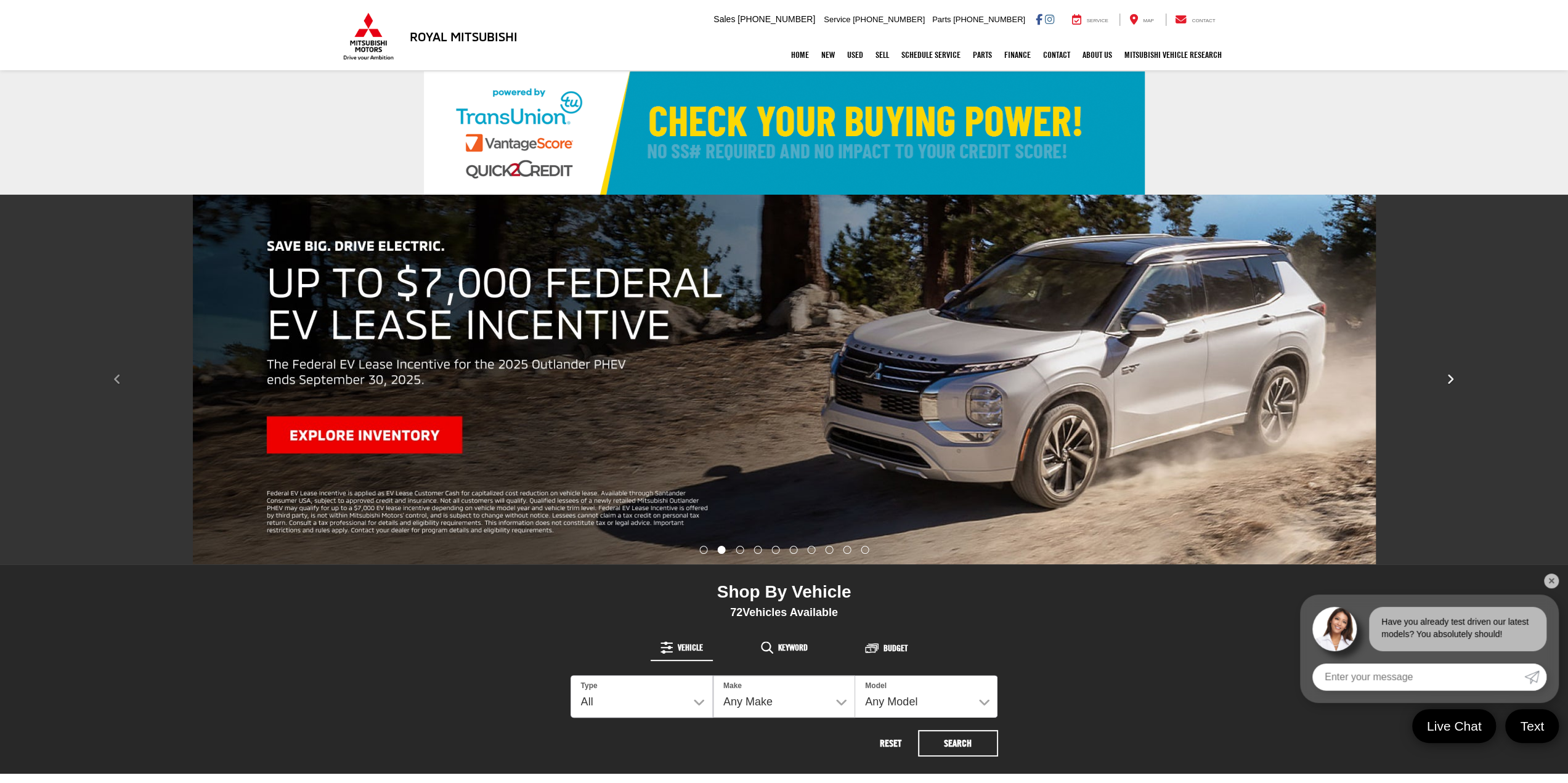
click at [1450, 377] on icon "Click to view next picture." at bounding box center [1450, 380] width 8 height 12
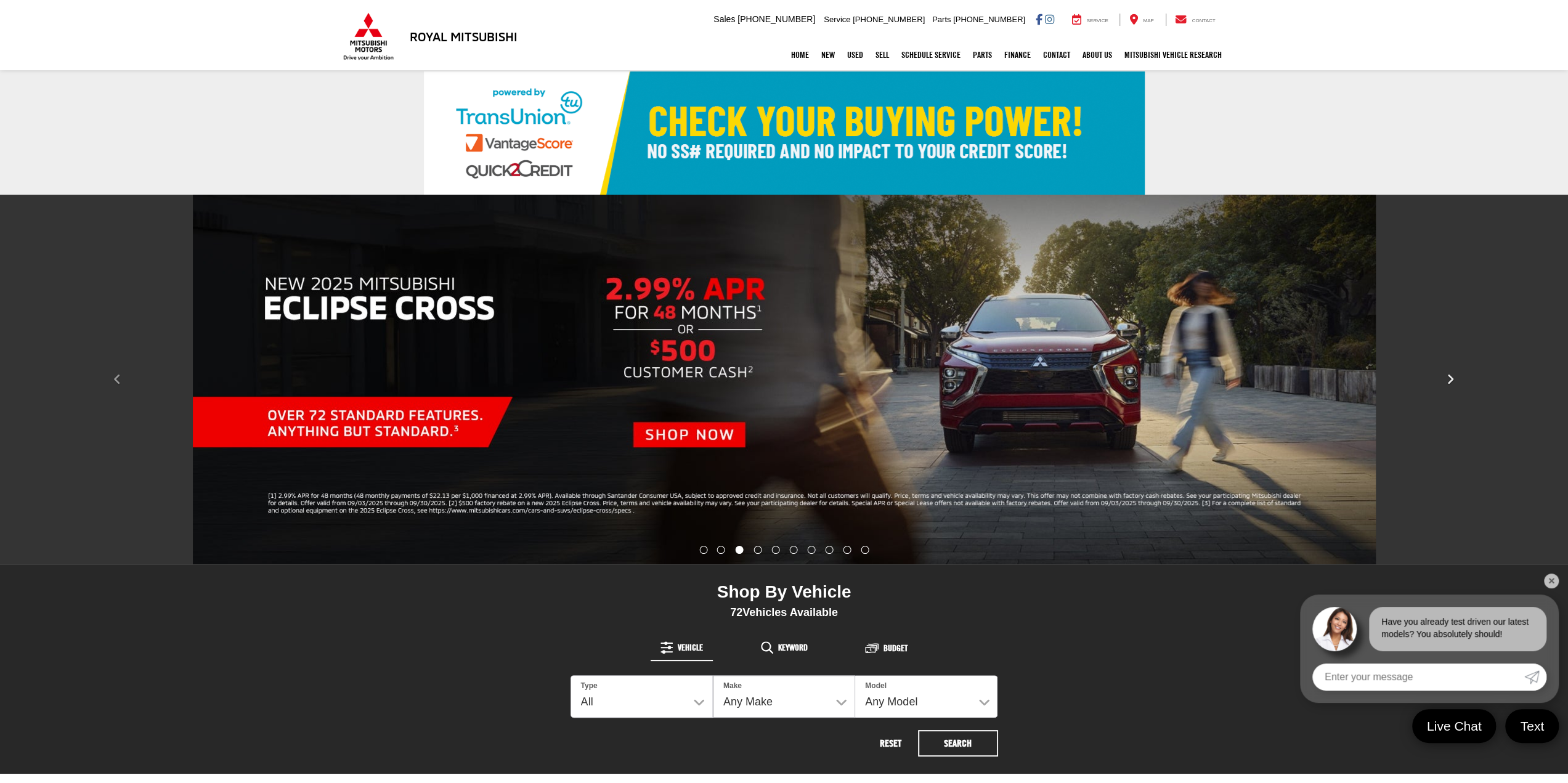
click at [1450, 377] on icon "Click to view next picture." at bounding box center [1450, 380] width 8 height 12
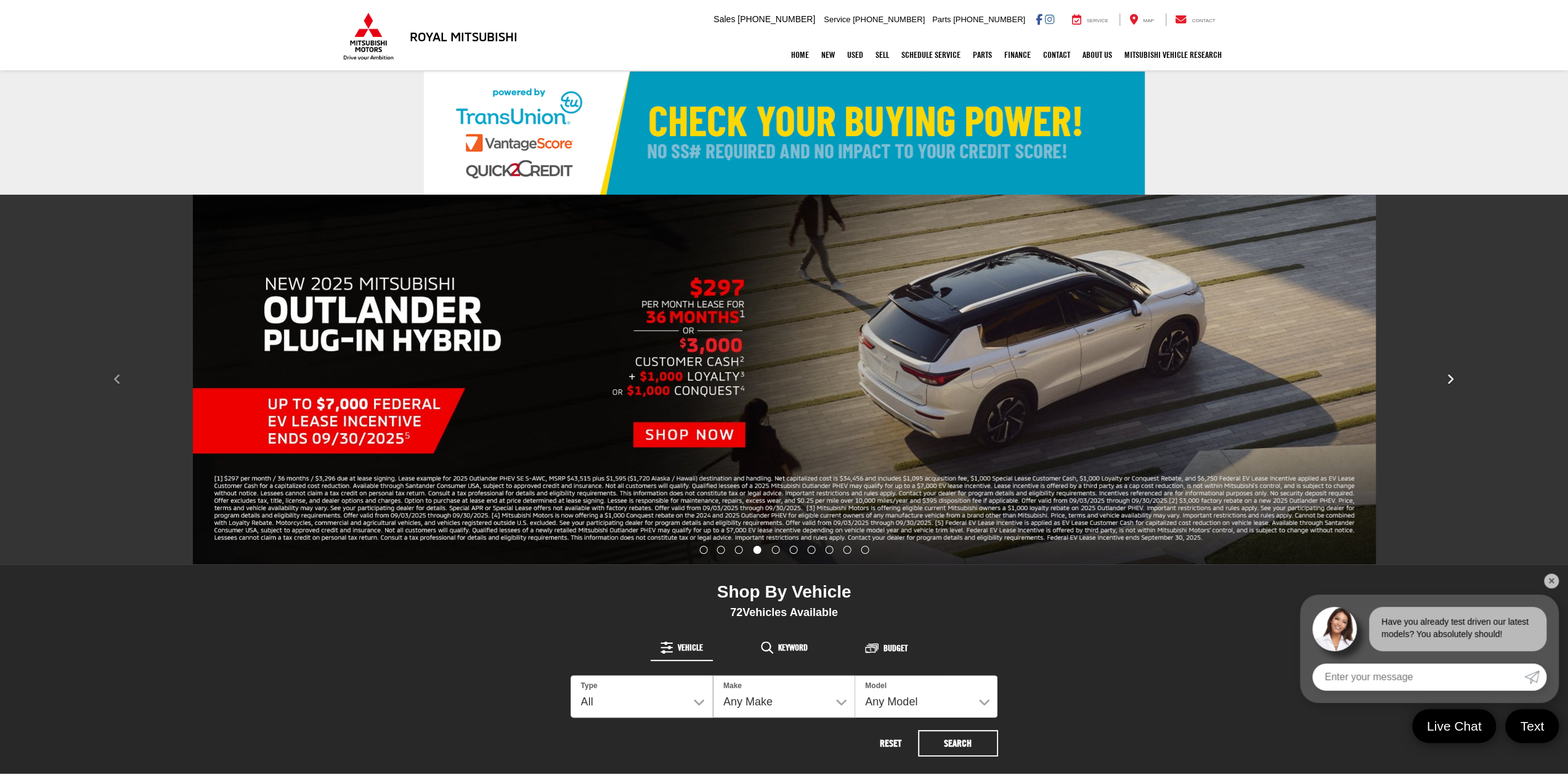
click at [1450, 377] on icon "Click to view next picture." at bounding box center [1450, 380] width 8 height 12
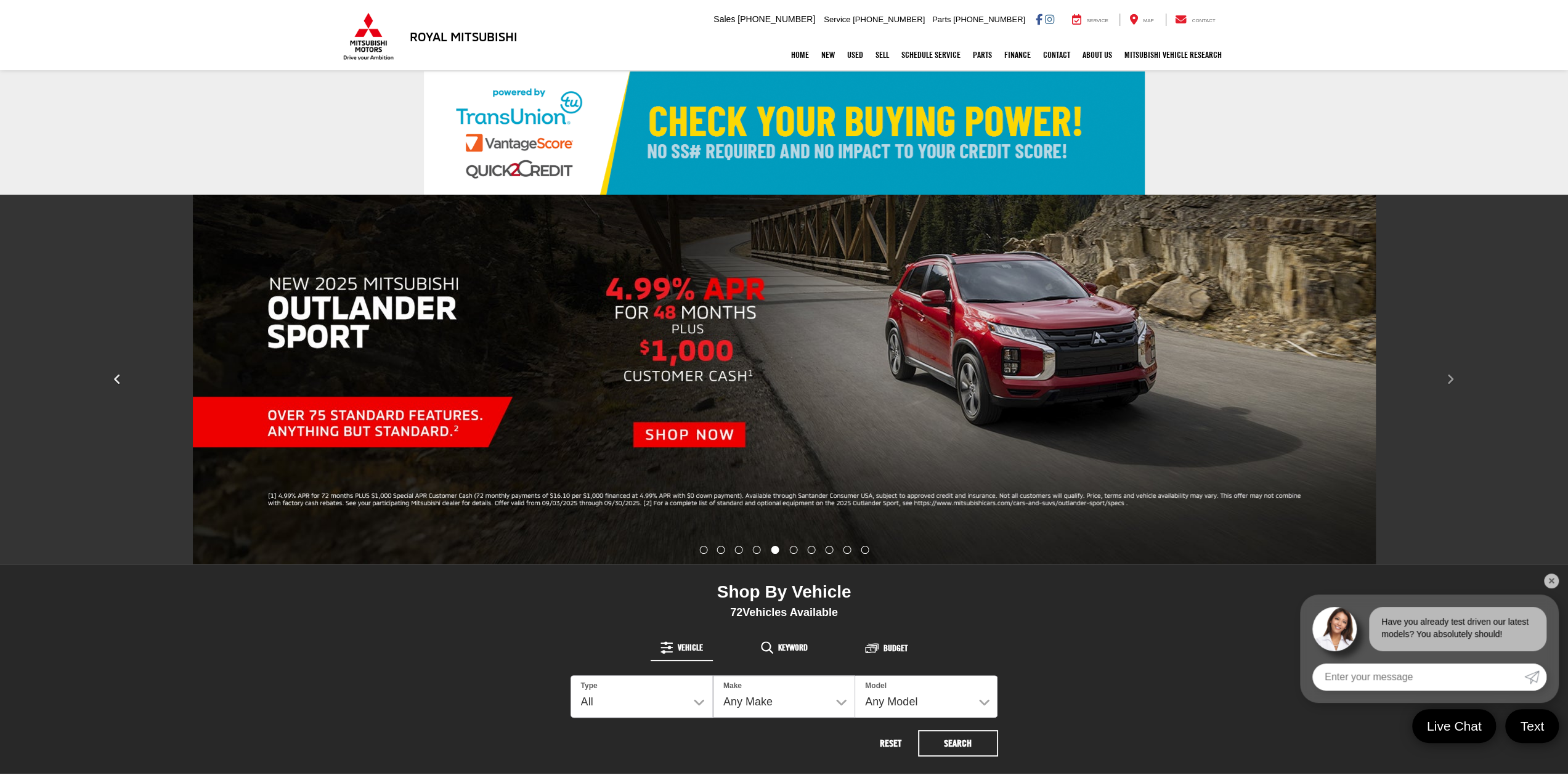
click at [120, 384] on icon "Click to view previous picture." at bounding box center [117, 380] width 8 height 12
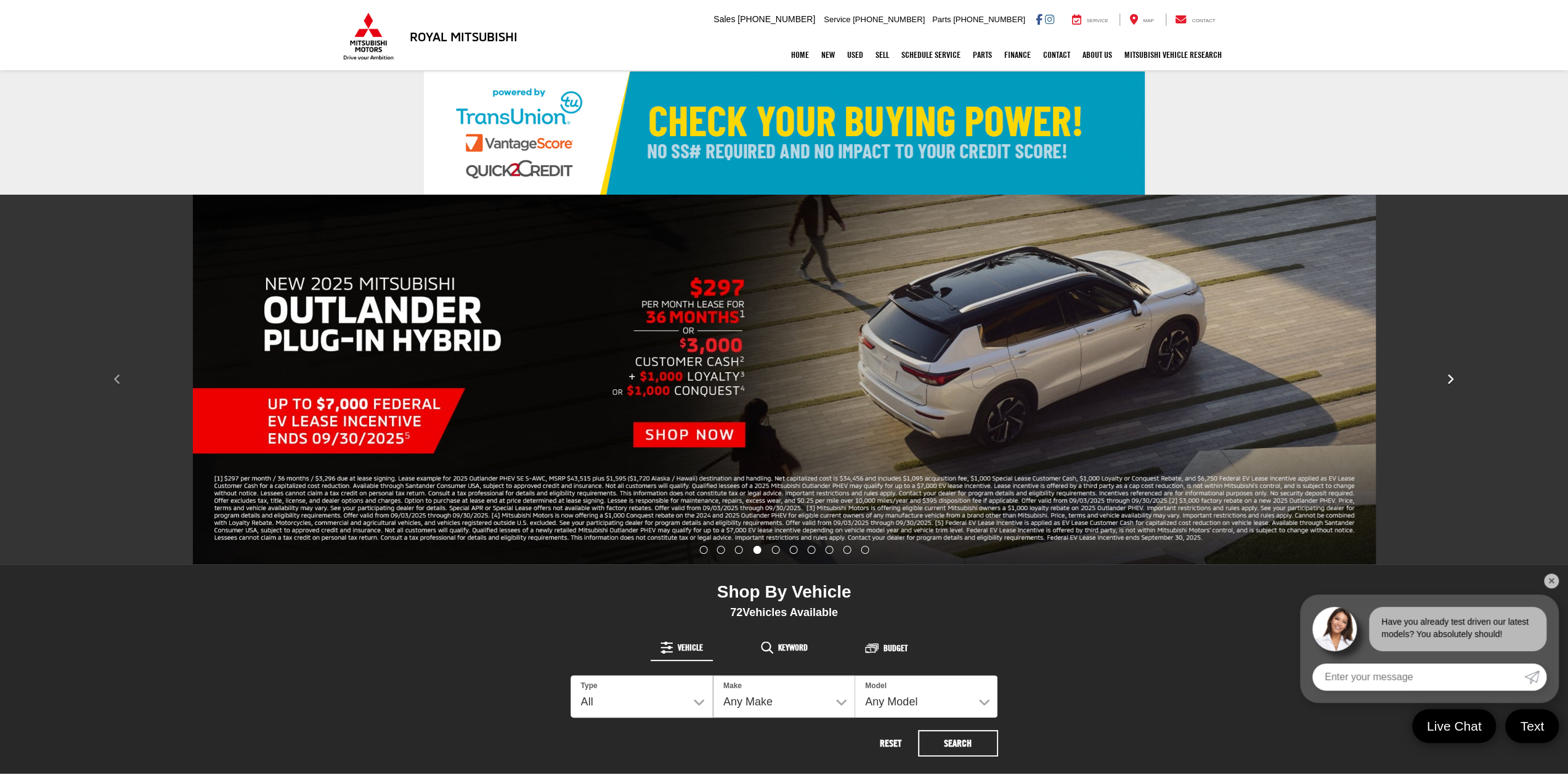
click at [1450, 375] on icon "Click to view next picture." at bounding box center [1450, 380] width 8 height 12
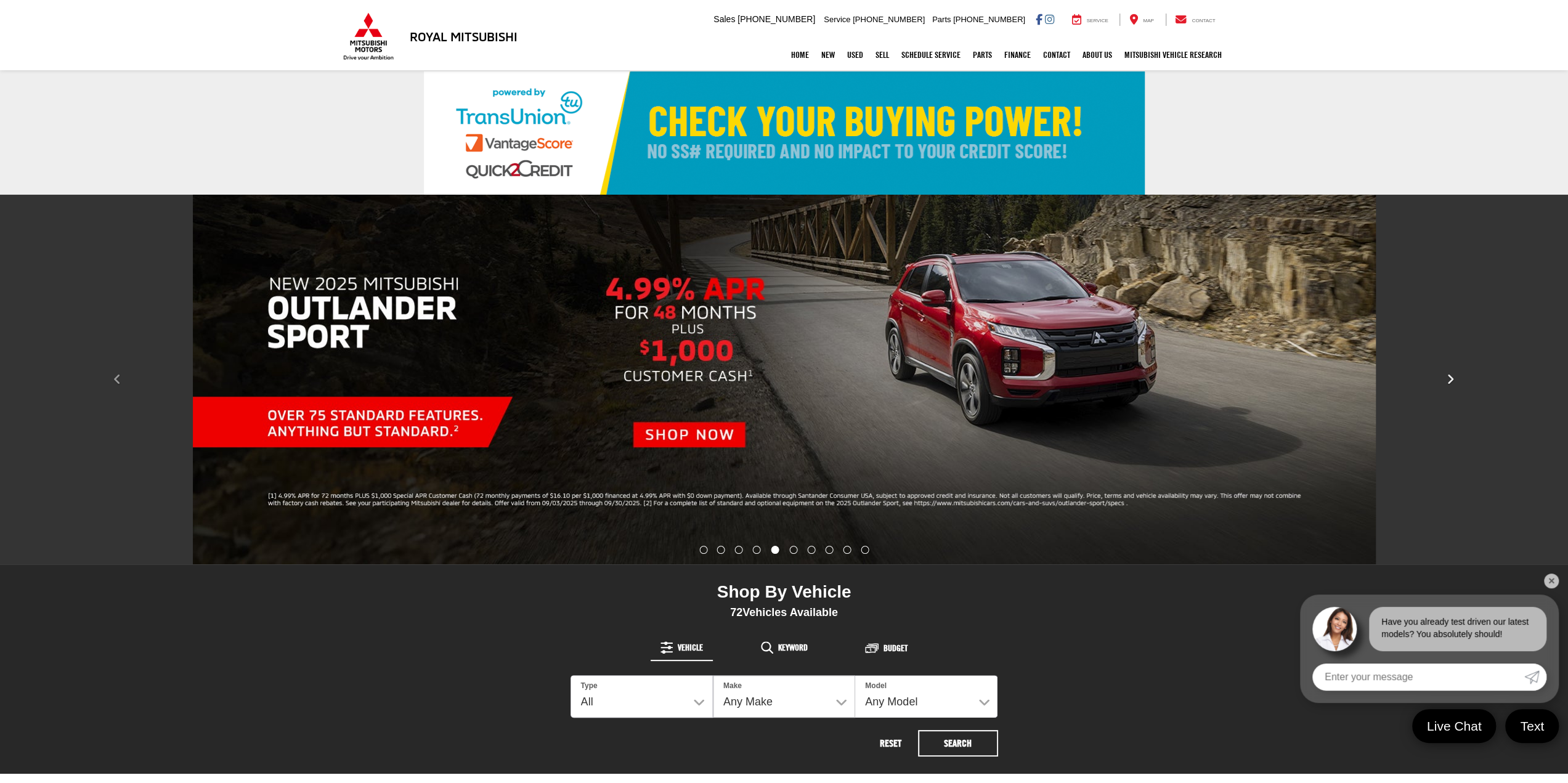
click at [1450, 375] on icon "Click to view next picture." at bounding box center [1450, 380] width 8 height 12
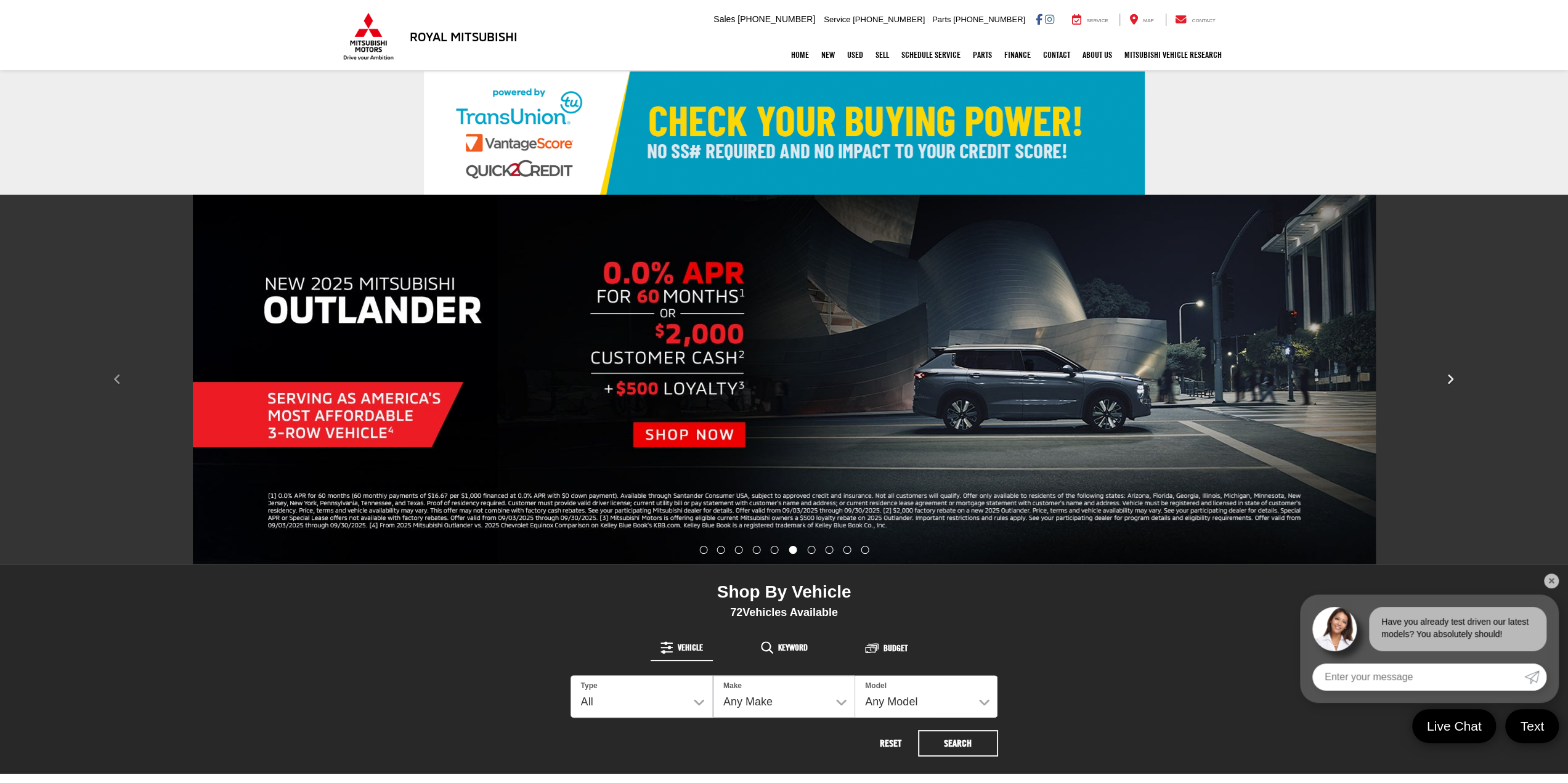
click at [1450, 375] on icon "Click to view next picture." at bounding box center [1450, 380] width 8 height 12
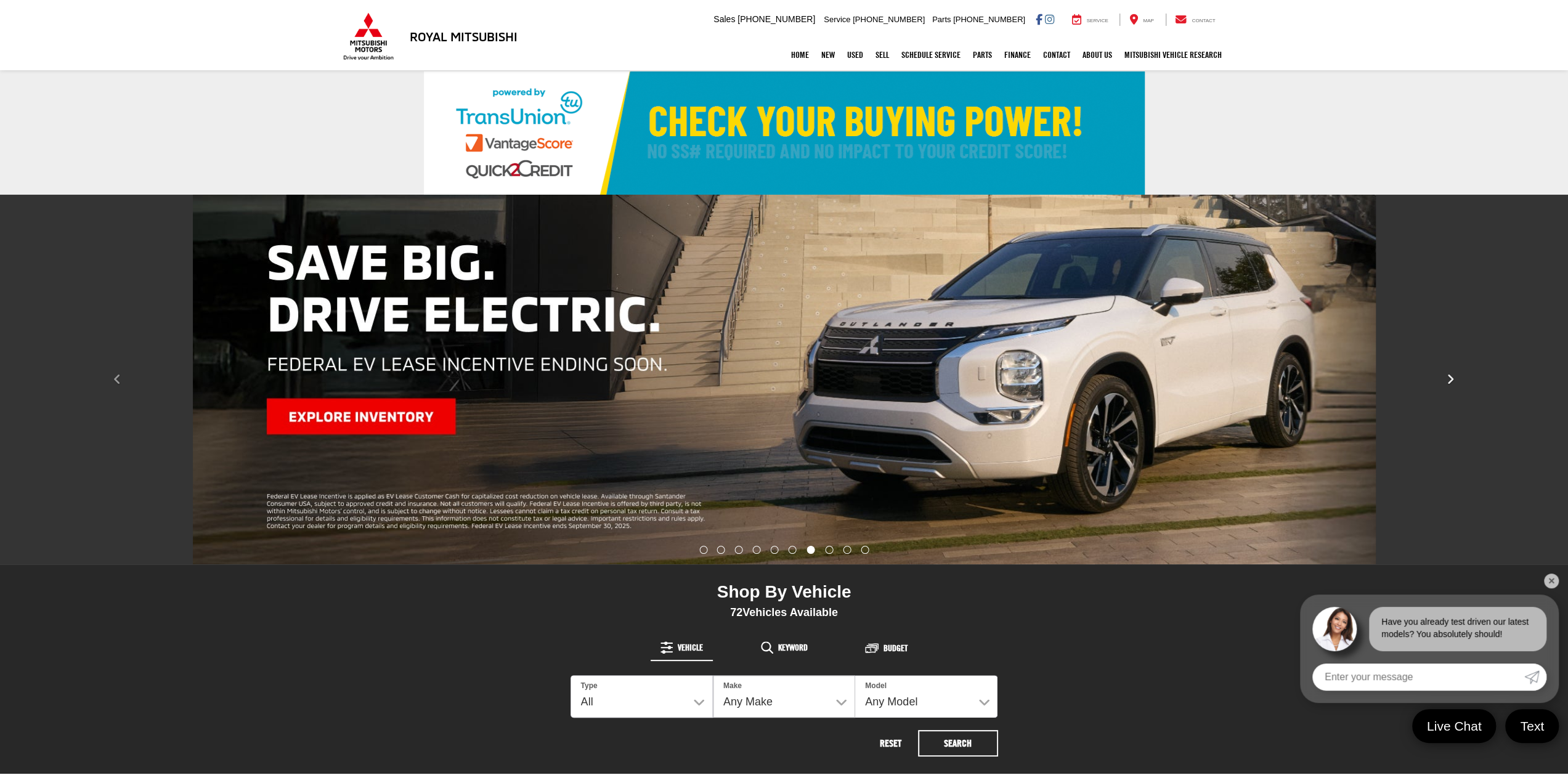
click at [1450, 375] on icon "Click to view next picture." at bounding box center [1450, 380] width 8 height 12
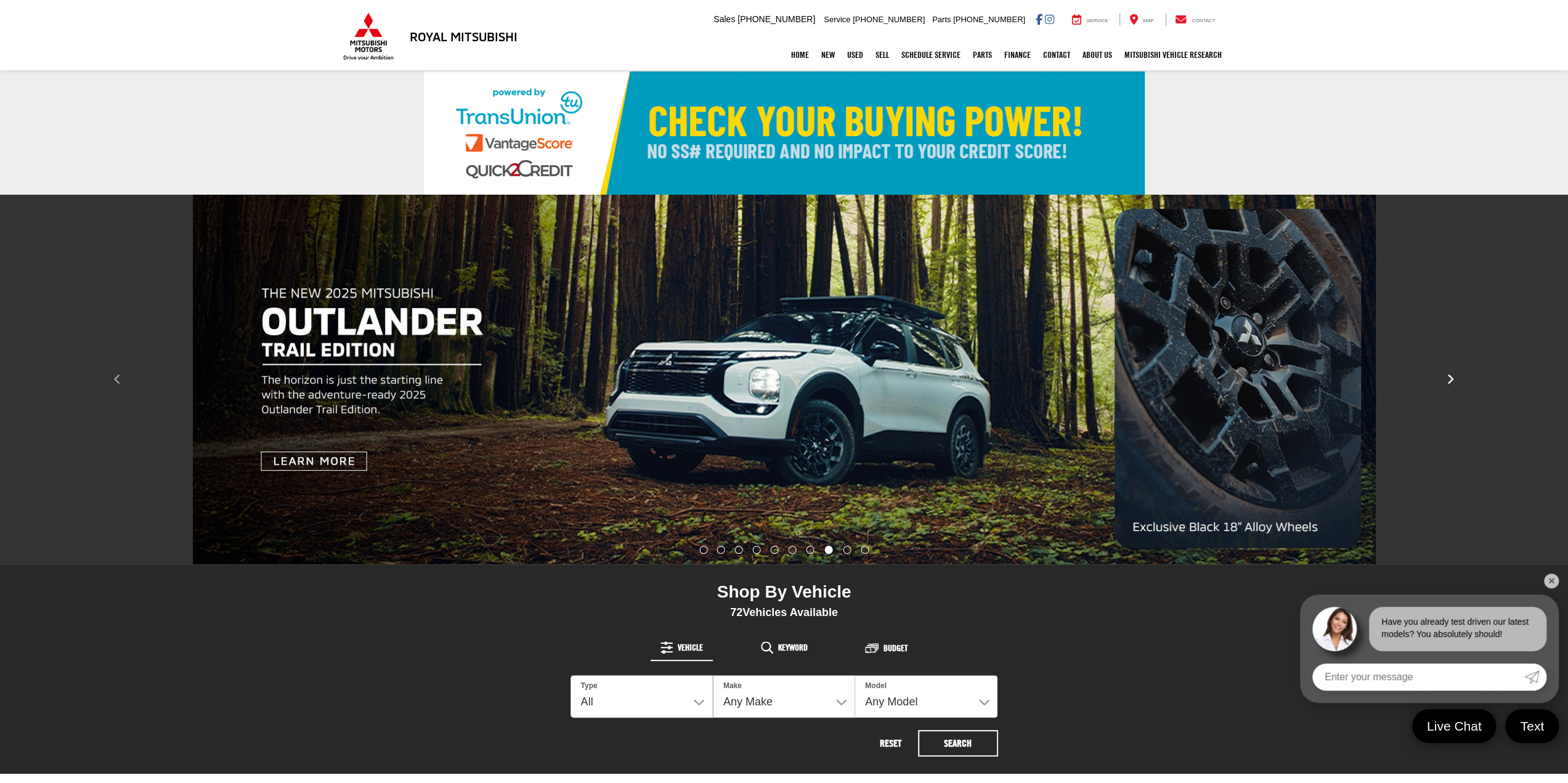
click at [1450, 375] on icon "Click to view next picture." at bounding box center [1450, 380] width 8 height 12
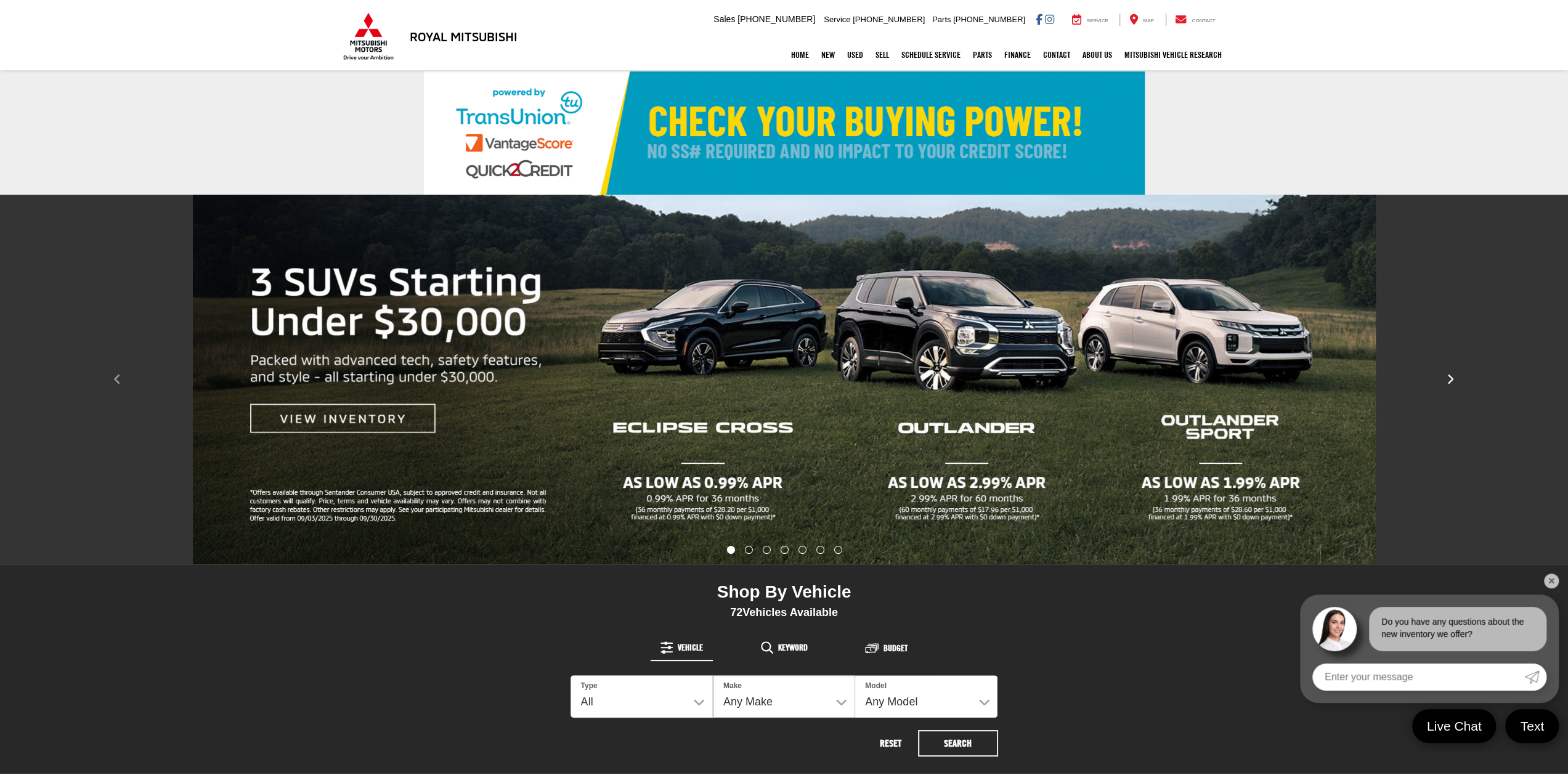
click at [1450, 378] on icon "Click to view next picture." at bounding box center [1450, 380] width 8 height 12
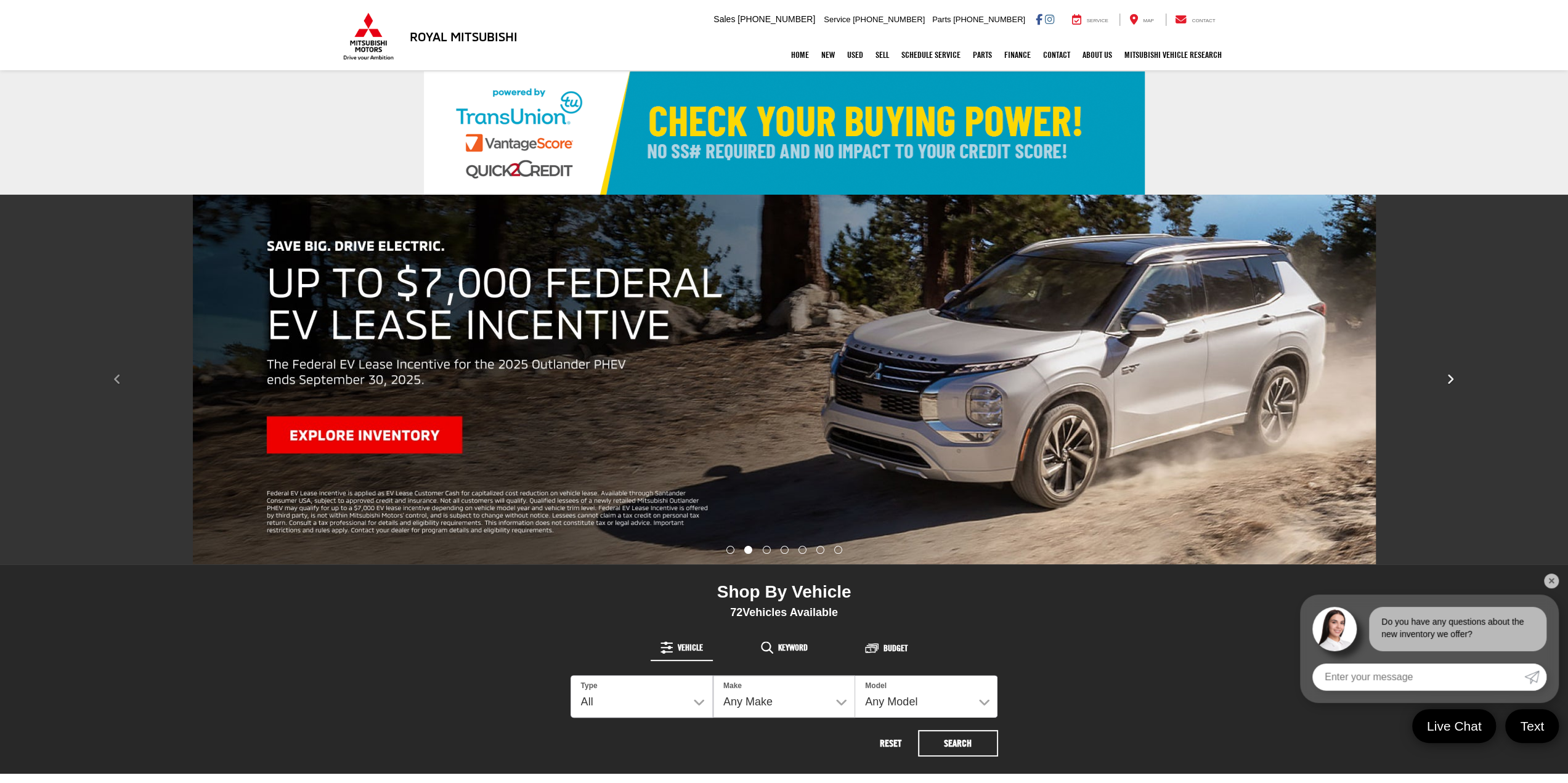
click at [1450, 378] on icon "Click to view next picture." at bounding box center [1450, 380] width 8 height 12
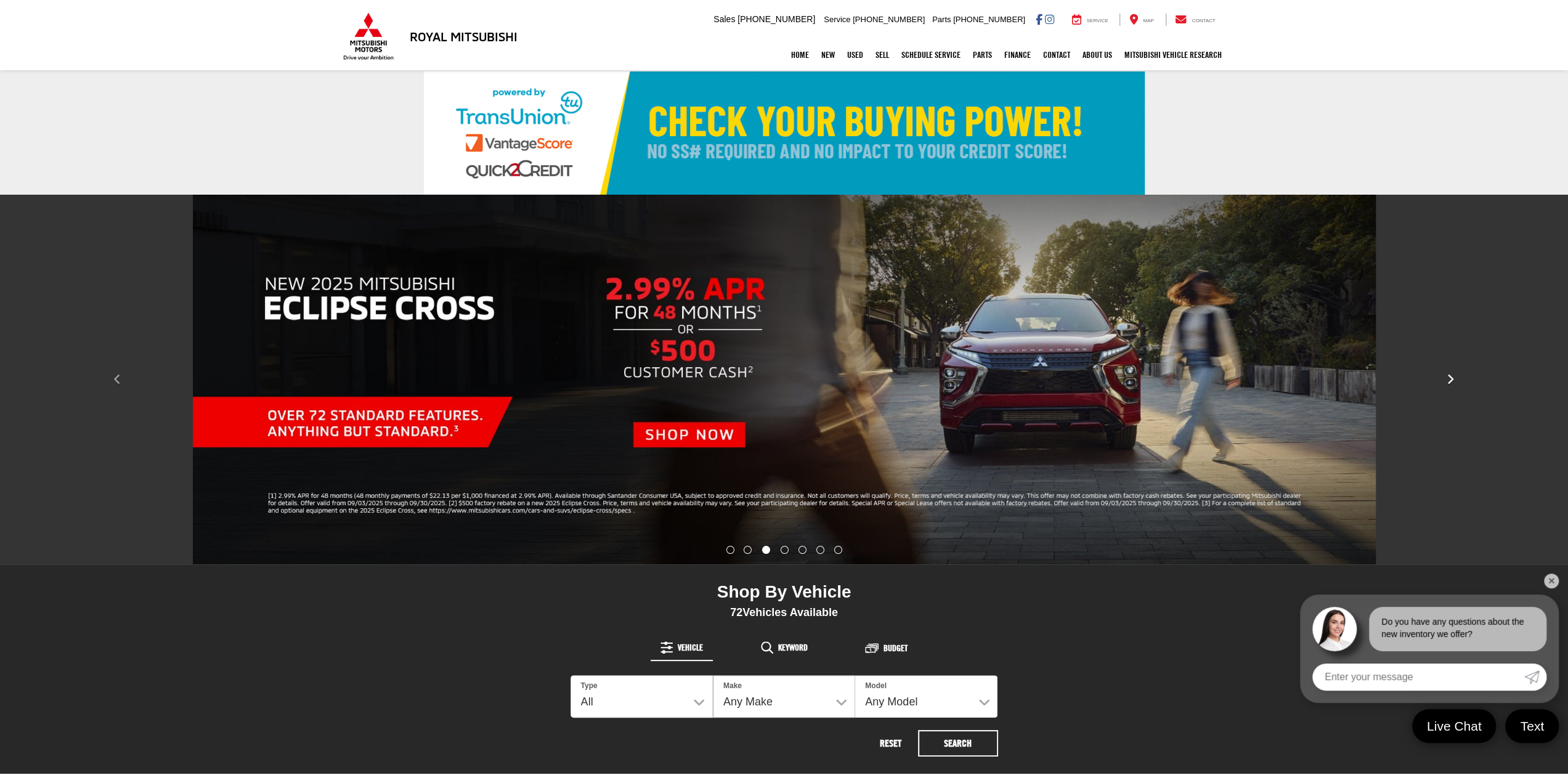
click at [1450, 378] on icon "Click to view next picture." at bounding box center [1450, 380] width 8 height 12
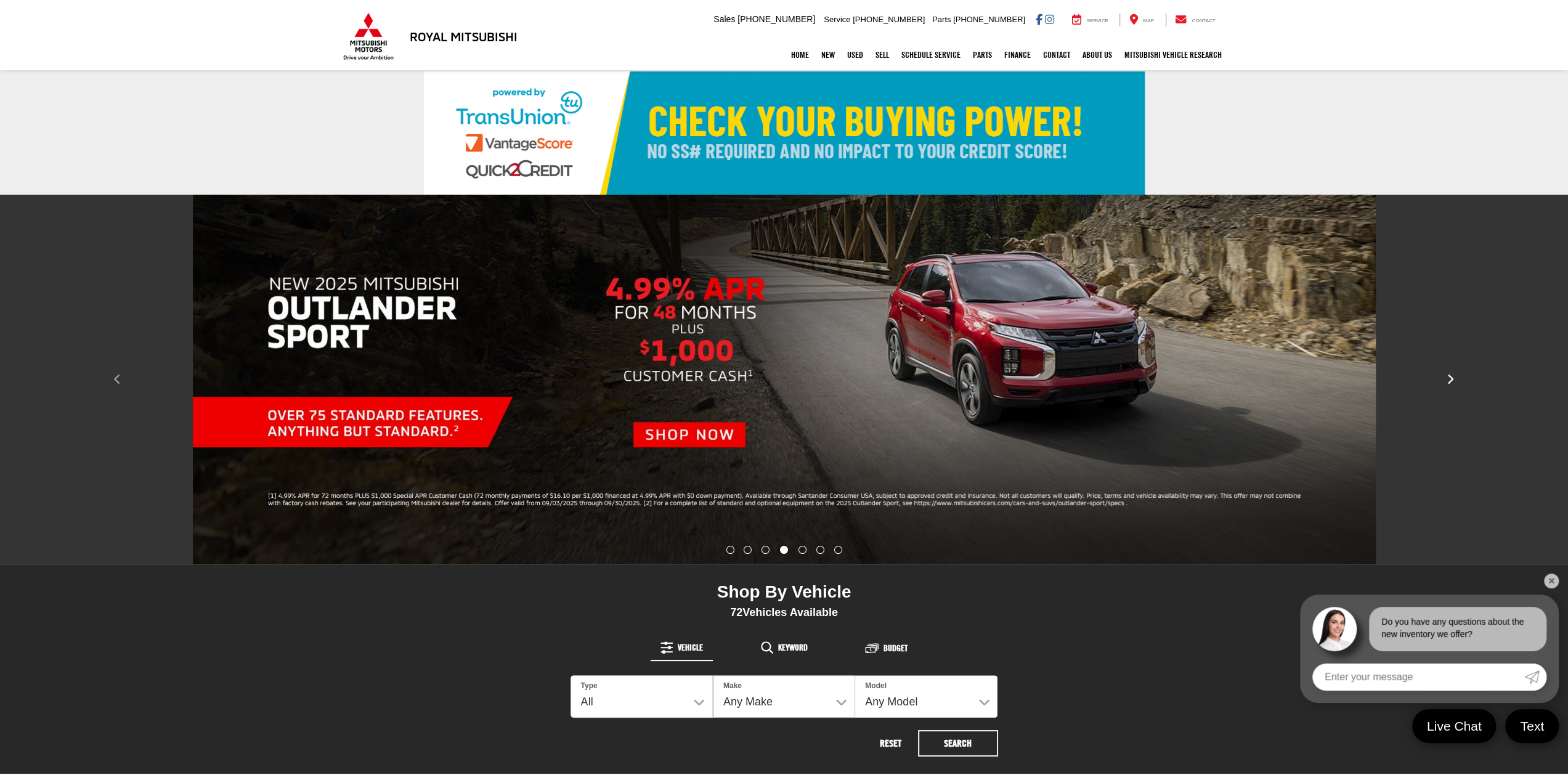
click at [1450, 378] on icon "Click to view next picture." at bounding box center [1450, 380] width 8 height 12
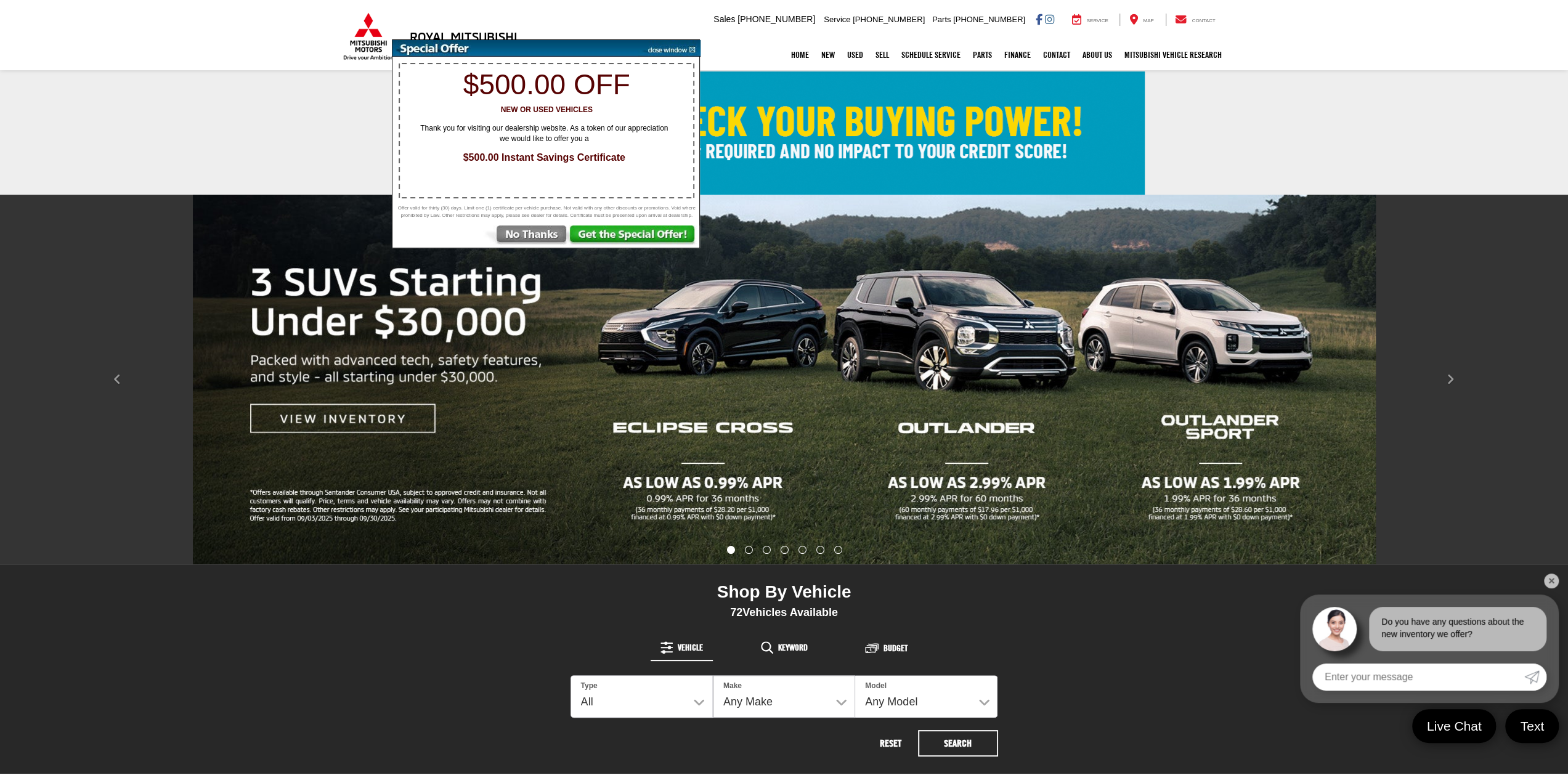
click at [694, 48] on img at bounding box center [669, 48] width 62 height 17
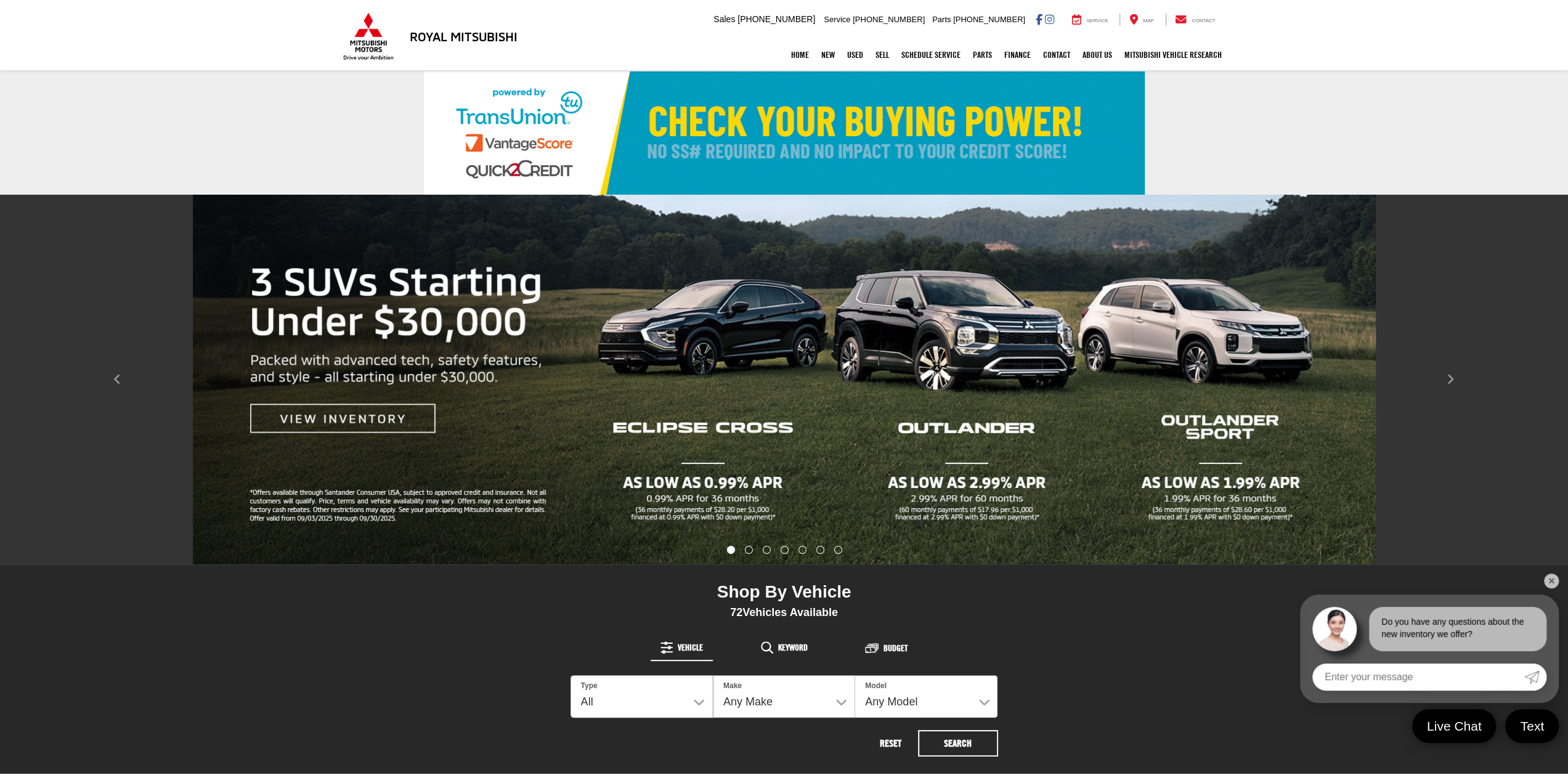
click at [1551, 583] on link "✕" at bounding box center [1551, 581] width 15 height 15
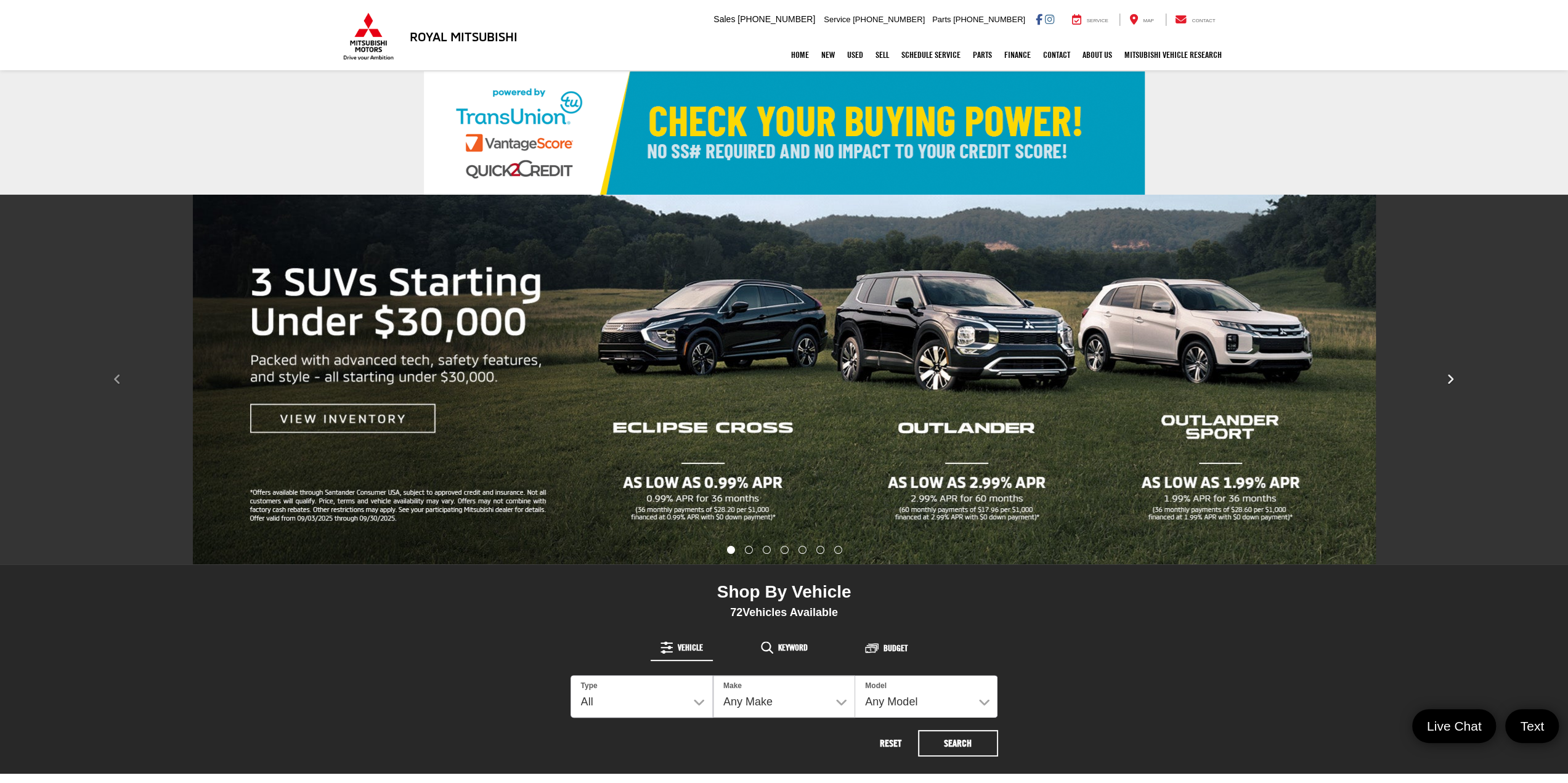
click at [1442, 381] on button "Click to view next picture." at bounding box center [1450, 380] width 235 height 321
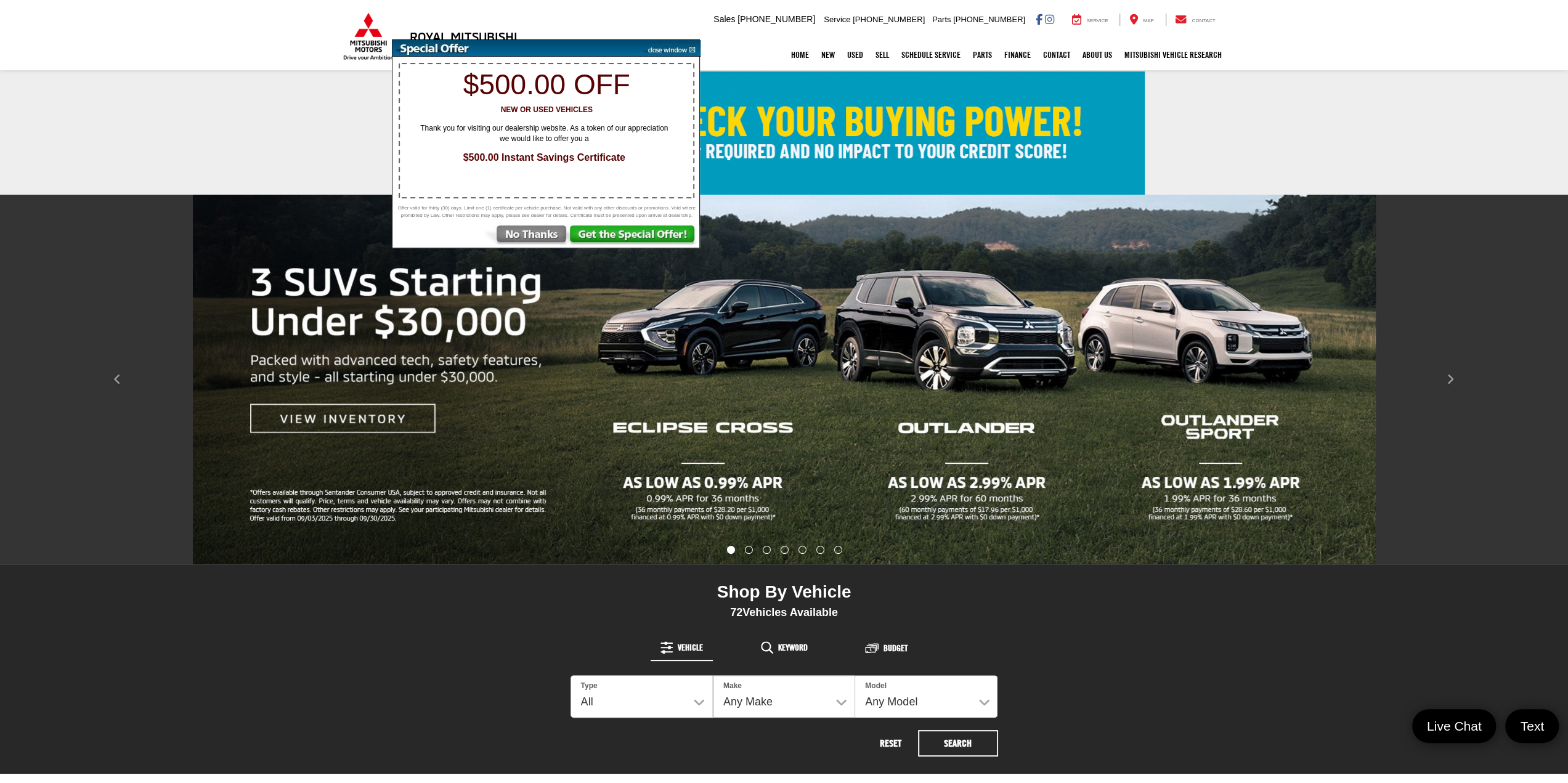
click at [690, 46] on img at bounding box center [669, 48] width 62 height 17
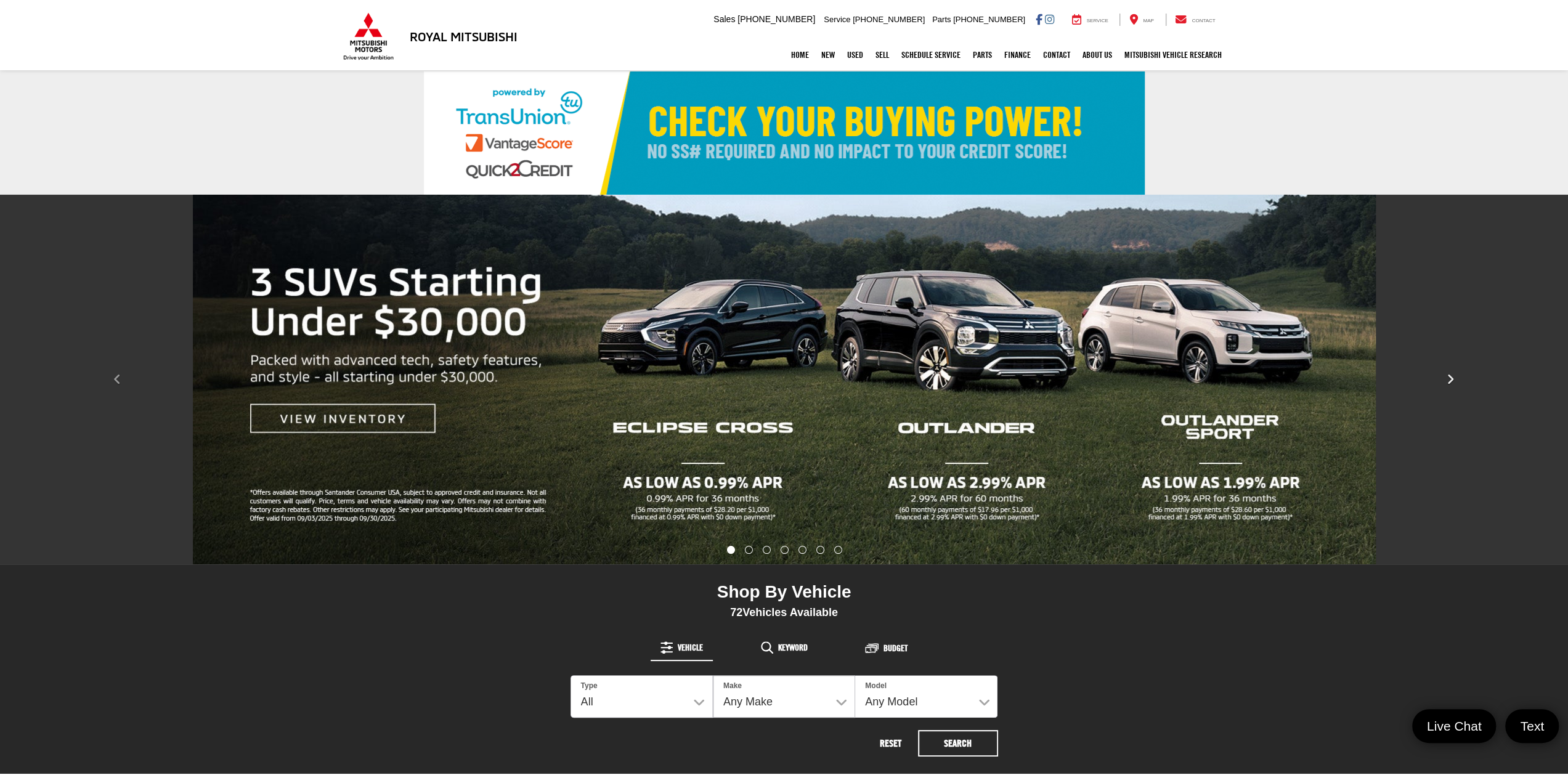
click at [1458, 379] on button "Click to view next picture." at bounding box center [1450, 380] width 235 height 321
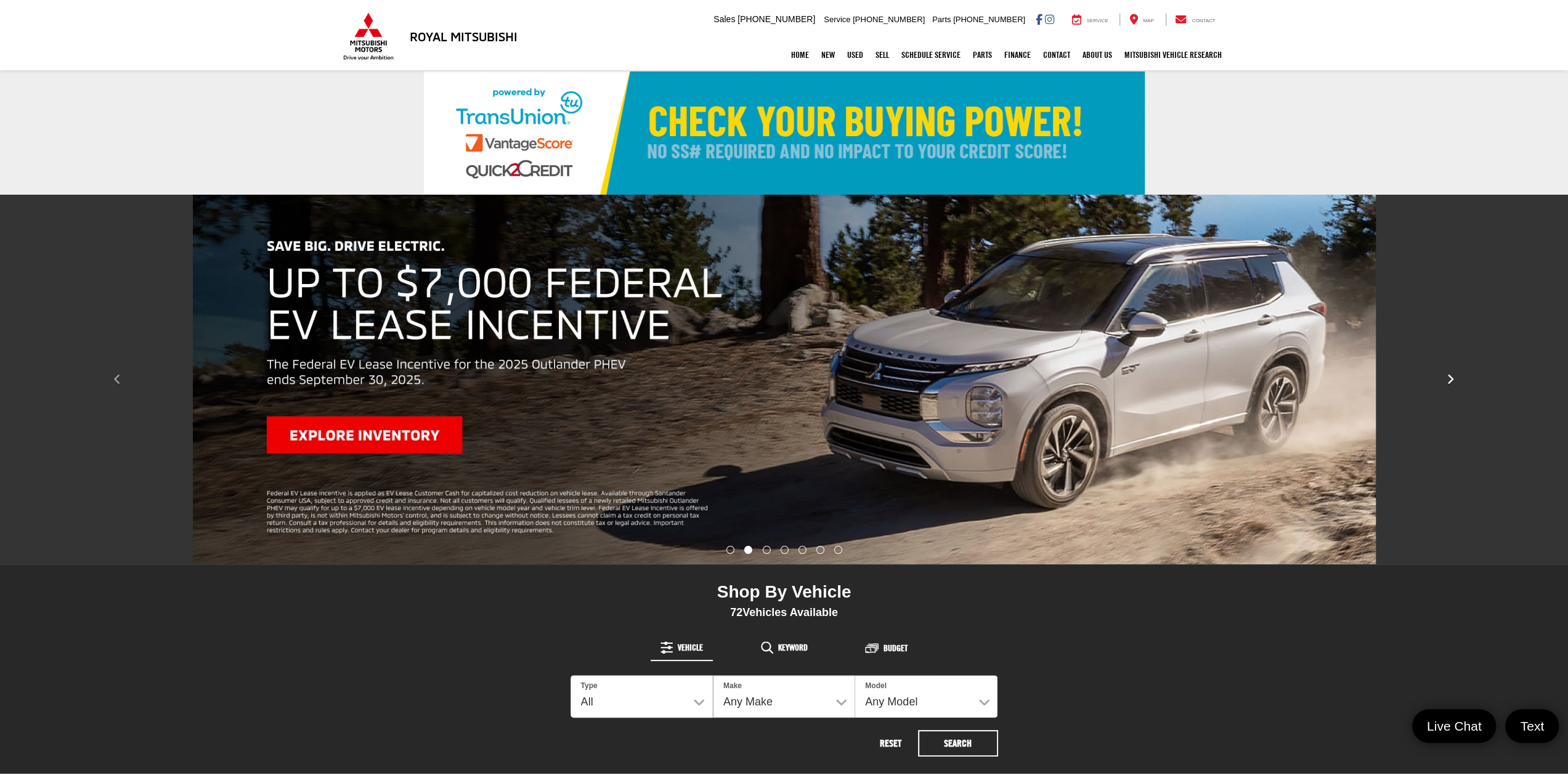
click at [1458, 379] on button "Click to view next picture." at bounding box center [1450, 380] width 235 height 321
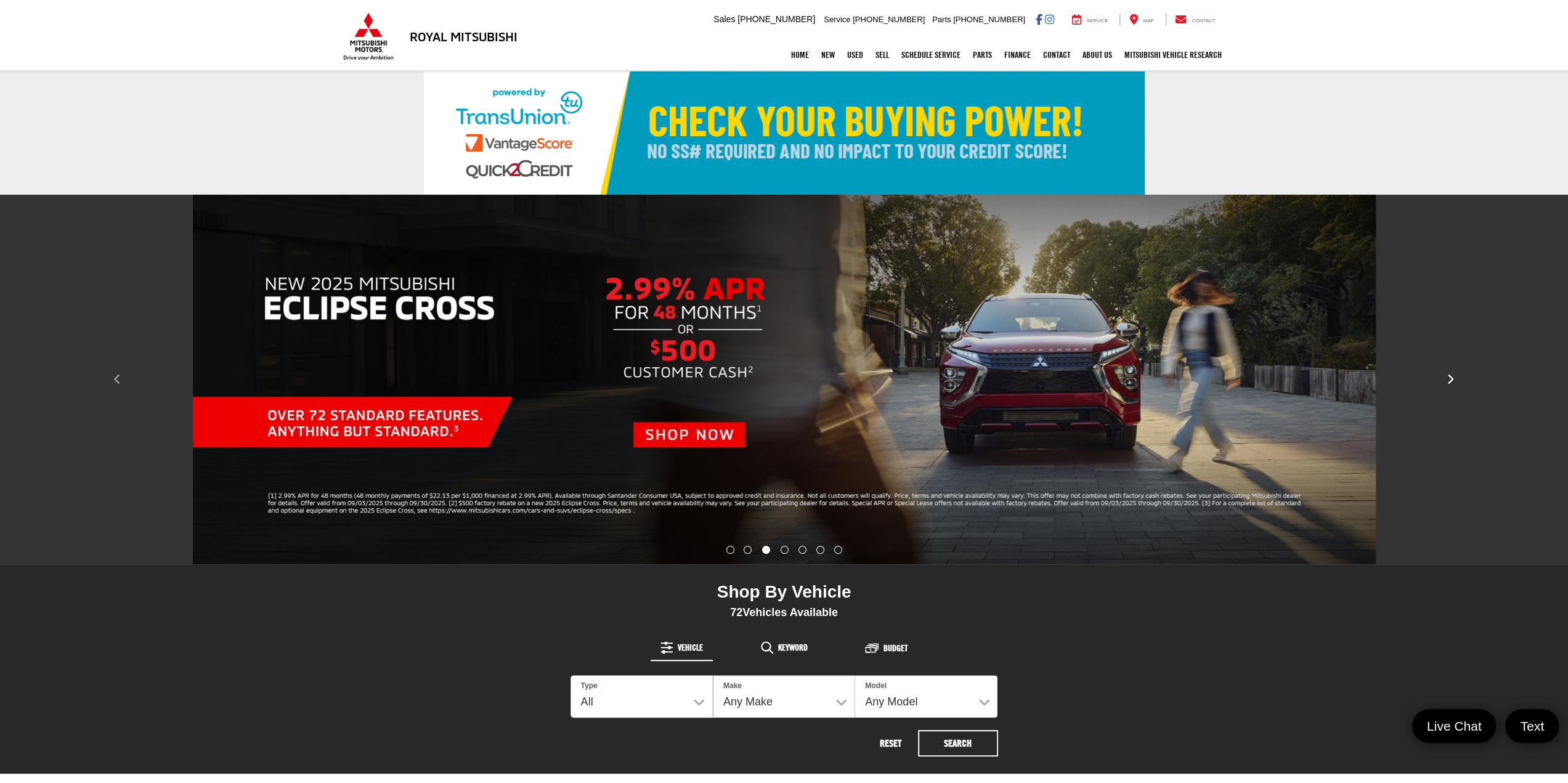
click at [1458, 379] on button "Click to view next picture." at bounding box center [1450, 380] width 235 height 321
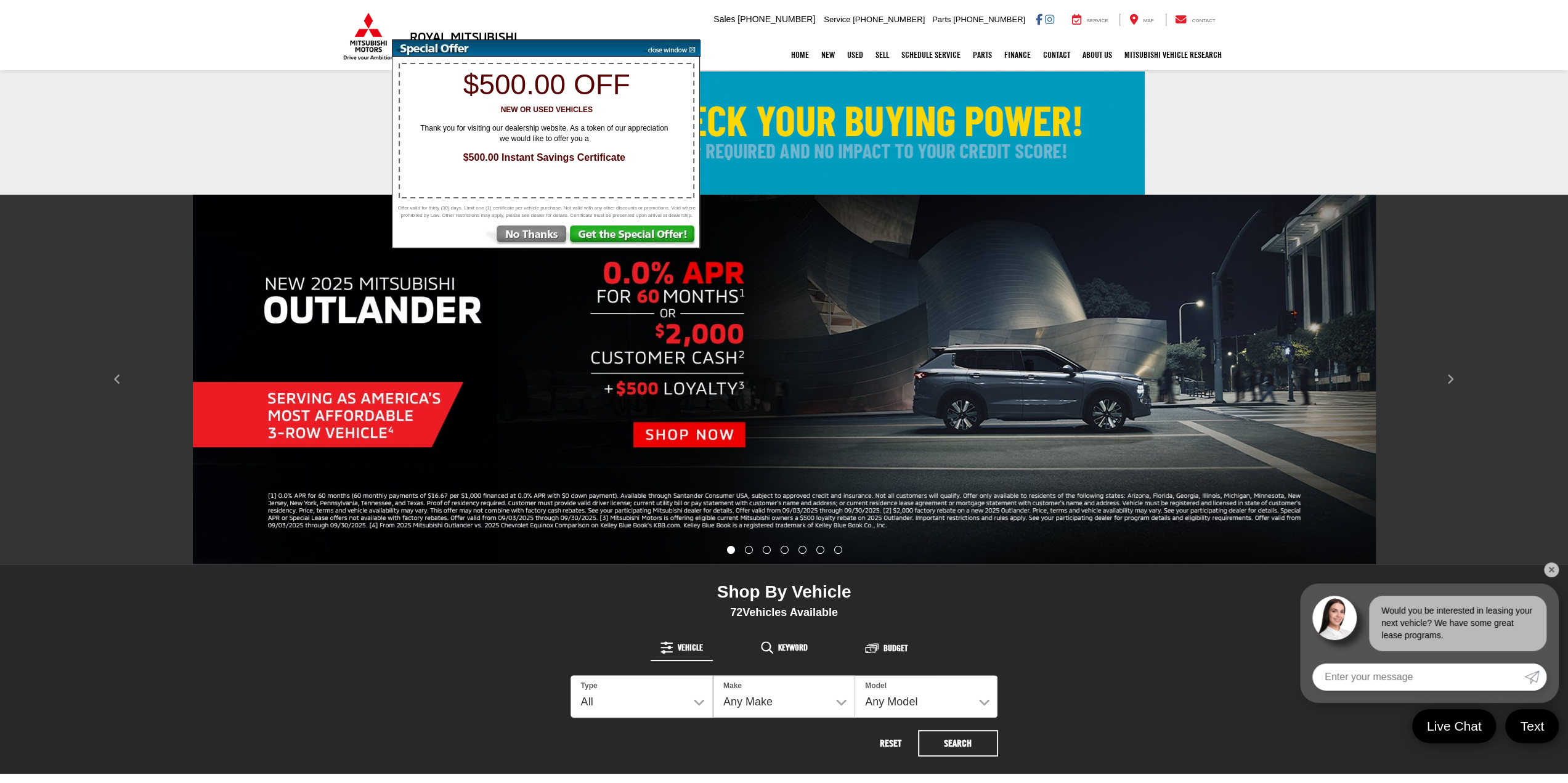
click at [690, 49] on img at bounding box center [669, 48] width 62 height 17
